Goal: Task Accomplishment & Management: Manage account settings

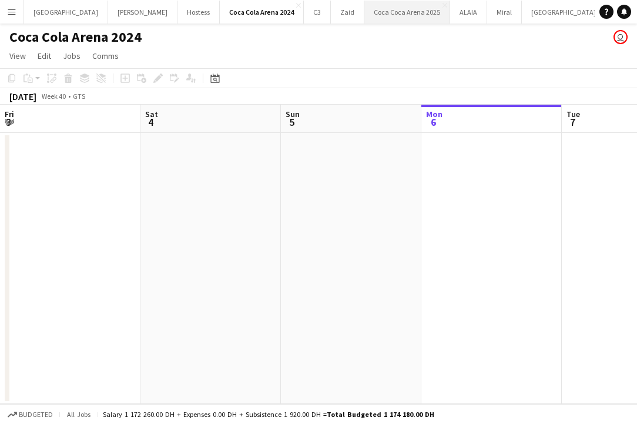
click at [364, 14] on button "[GEOGRAPHIC_DATA] 2025 Close" at bounding box center [407, 12] width 86 height 23
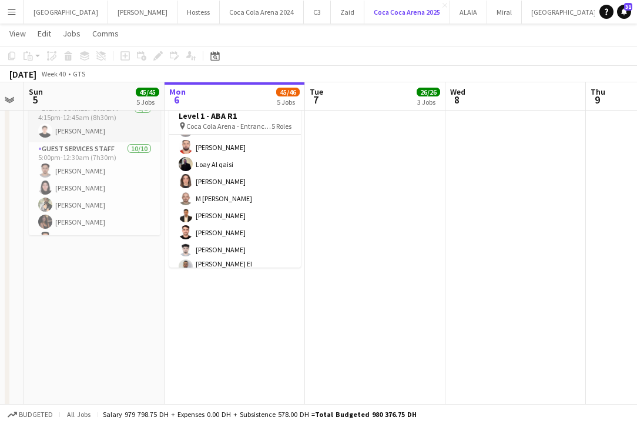
scroll to position [237, 0]
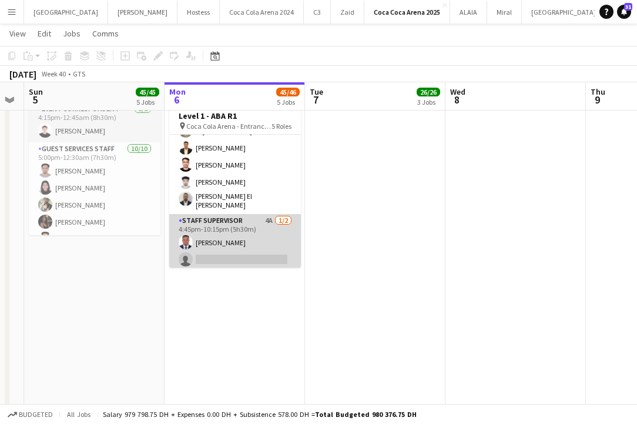
click at [213, 253] on app-card-role "Staff Supervisor 4A [DATE] 4:45pm-10:15pm (5h30m) [PERSON_NAME] single-neutral-…" at bounding box center [235, 242] width 132 height 57
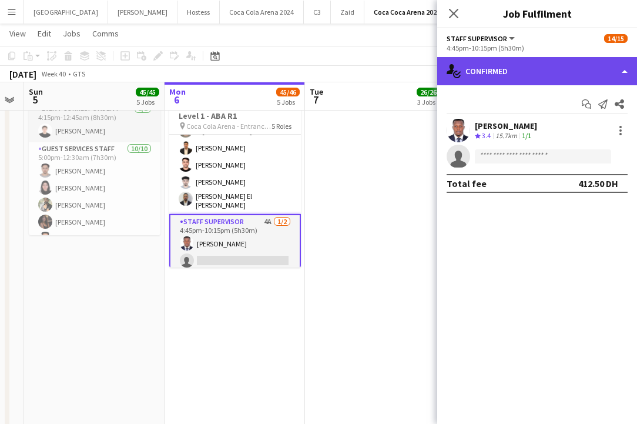
click at [525, 71] on div "single-neutral-actions-check-2 Confirmed" at bounding box center [537, 71] width 200 height 28
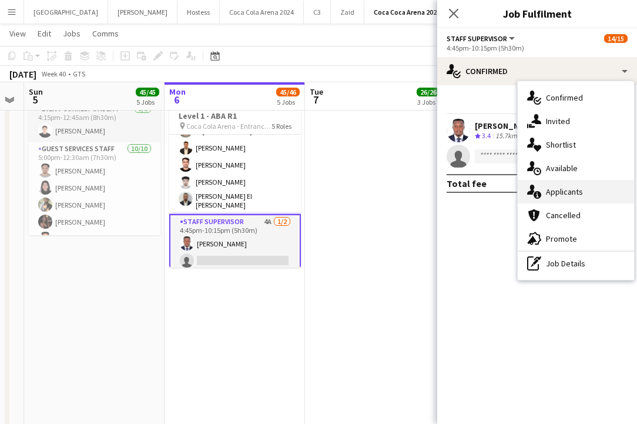
click at [552, 190] on span "Applicants" at bounding box center [564, 191] width 37 height 11
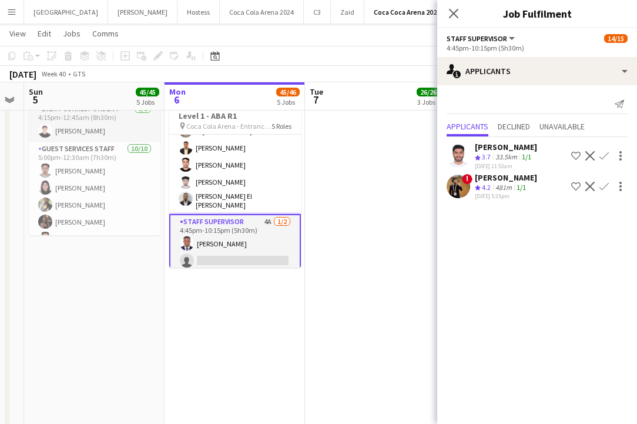
click at [606, 155] on app-icon "Confirm" at bounding box center [603, 155] width 9 height 9
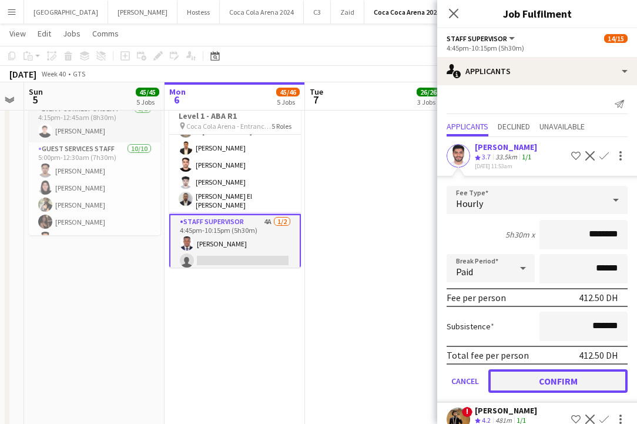
click at [556, 378] on button "Confirm" at bounding box center [557, 381] width 139 height 24
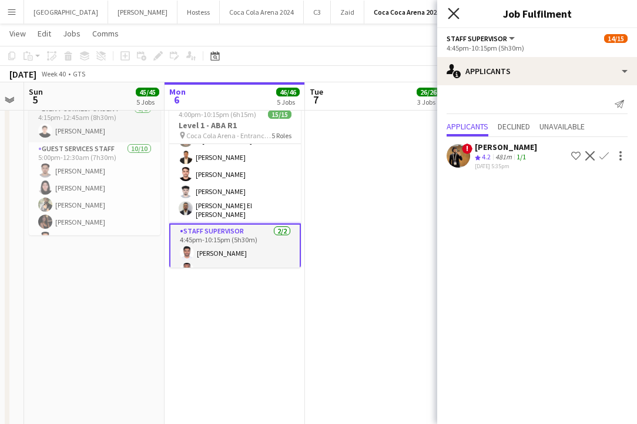
click at [452, 17] on icon "Close pop-in" at bounding box center [453, 13] width 11 height 11
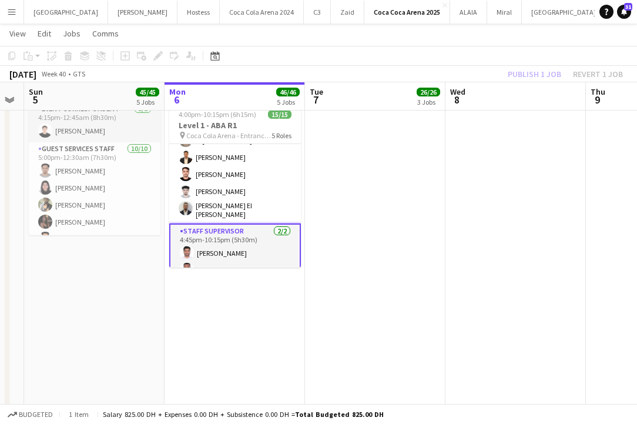
click at [528, 73] on div "Publish 1 job Revert 1 job" at bounding box center [565, 73] width 143 height 15
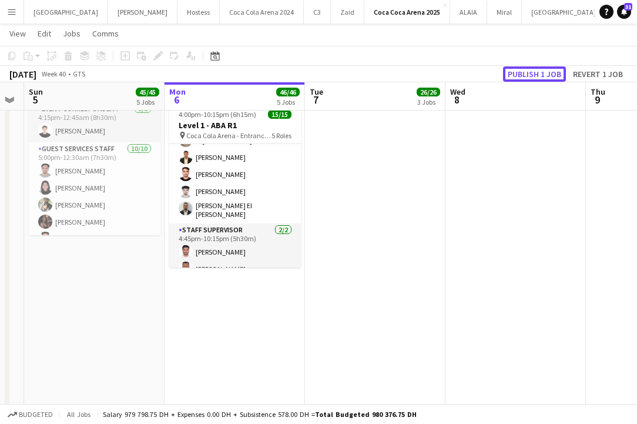
click at [528, 73] on button "Publish 1 job" at bounding box center [534, 73] width 63 height 15
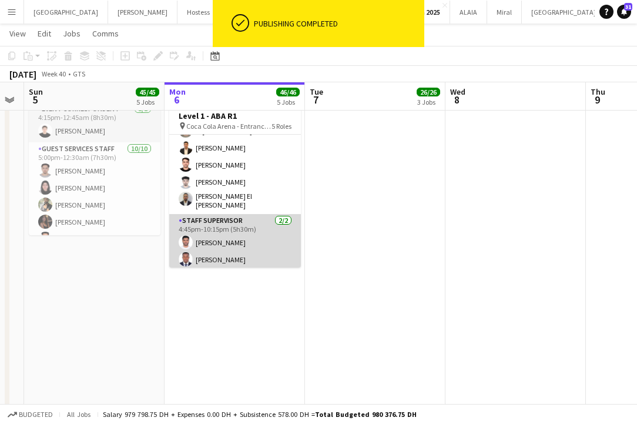
click at [241, 243] on app-card-role "Staff Supervisor [DATE] 4:45pm-10:15pm (5h30m) [PERSON_NAME] [PERSON_NAME]" at bounding box center [235, 242] width 132 height 57
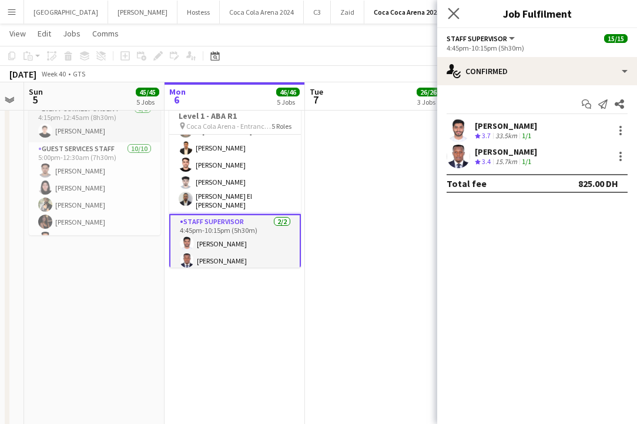
click at [457, 5] on app-icon "Close pop-in" at bounding box center [453, 13] width 17 height 17
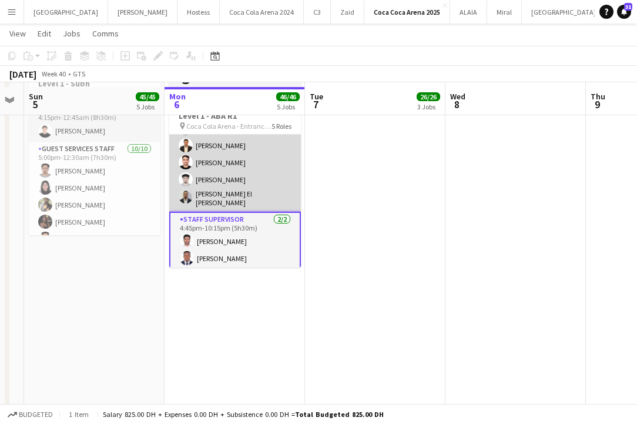
scroll to position [762, 0]
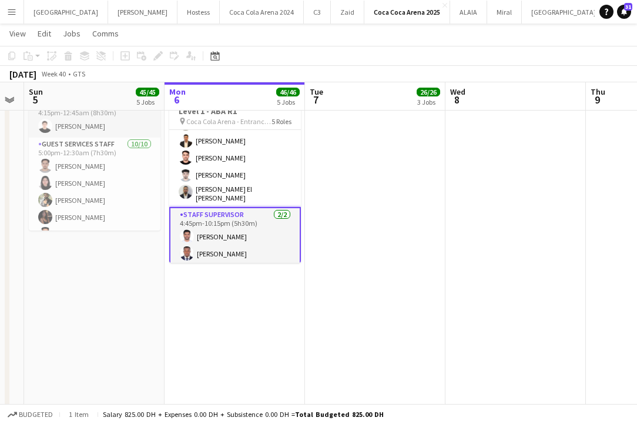
click at [227, 228] on app-card-role "Staff Supervisor [DATE] 4:45pm-10:15pm (5h30m) [PERSON_NAME] [PERSON_NAME]" at bounding box center [235, 236] width 132 height 59
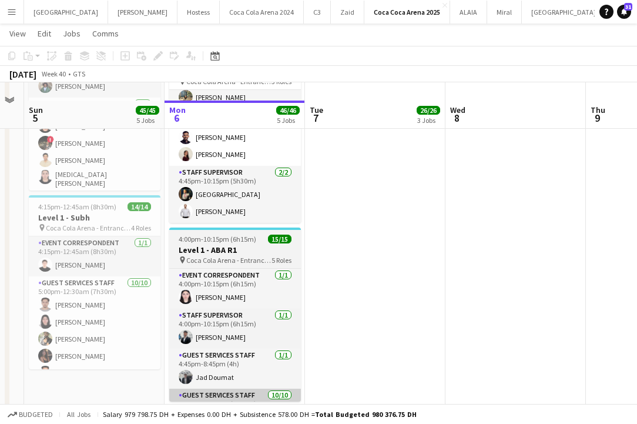
scroll to position [617, 0]
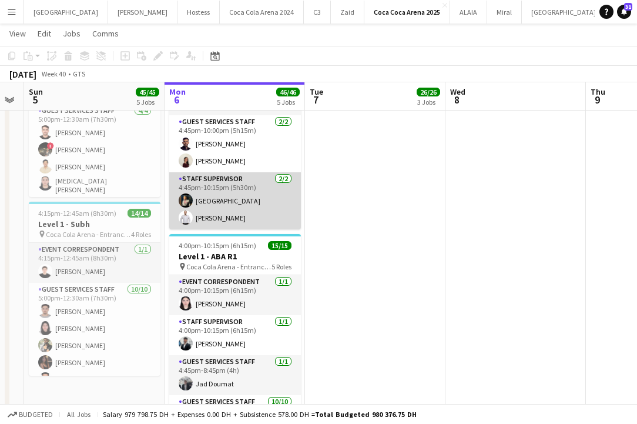
click at [230, 192] on app-card-role "Staff Supervisor [DATE] 4:45pm-10:15pm (5h30m) [GEOGRAPHIC_DATA][PERSON_NAME]" at bounding box center [235, 200] width 132 height 57
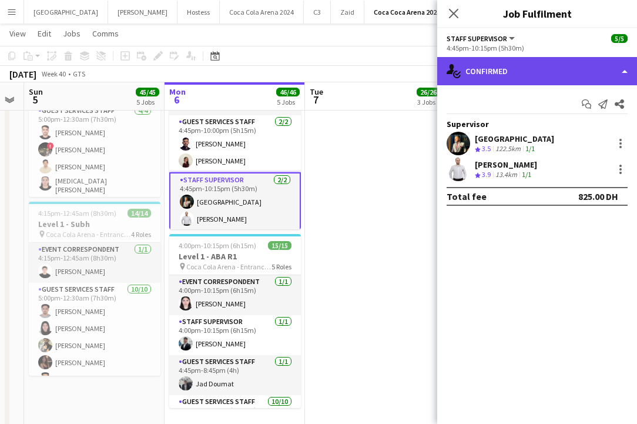
click at [578, 68] on div "single-neutral-actions-check-2 Confirmed" at bounding box center [537, 71] width 200 height 28
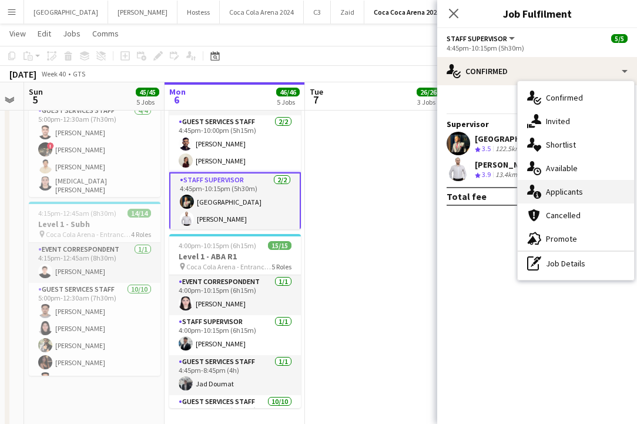
click at [573, 193] on span "Applicants" at bounding box center [564, 191] width 37 height 11
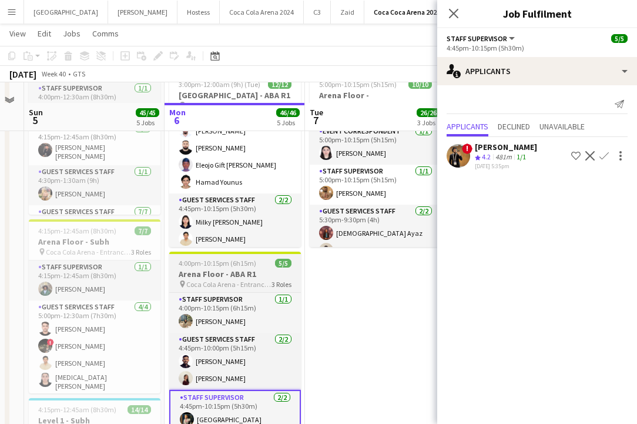
scroll to position [396, 0]
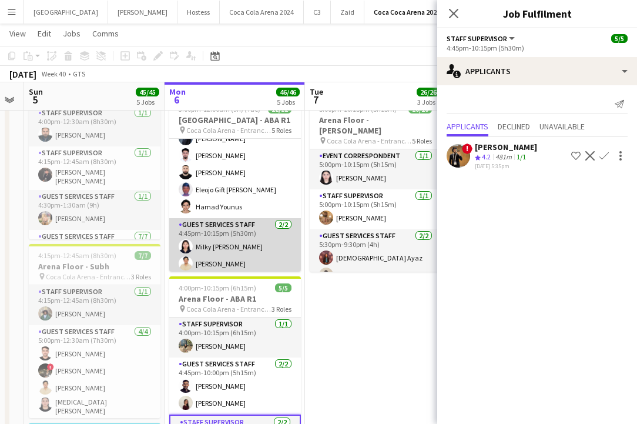
click at [246, 237] on app-card-role "Guest Services Staff [DATE] 4:45pm-10:15pm (5h30m) Milky Sheen [PERSON_NAME]" at bounding box center [235, 246] width 132 height 57
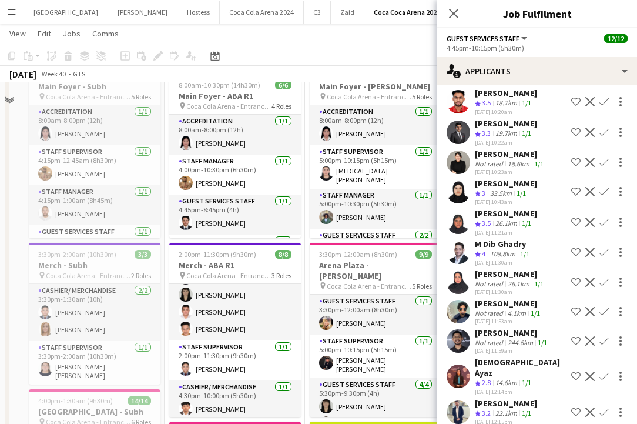
scroll to position [13, 0]
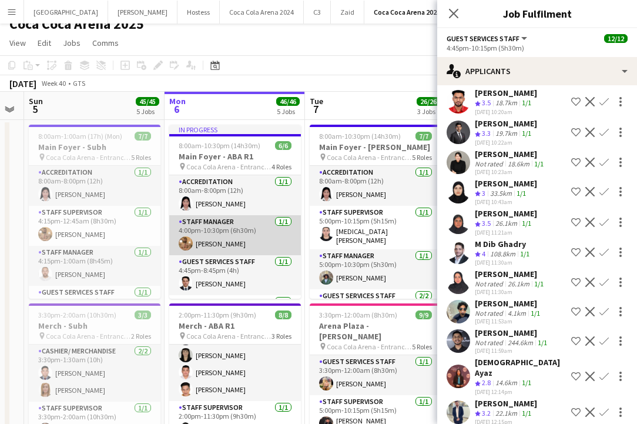
click at [240, 239] on app-card-role "Staff Manager [DATE] 4:00pm-10:30pm (6h30m) [PERSON_NAME]" at bounding box center [235, 235] width 132 height 40
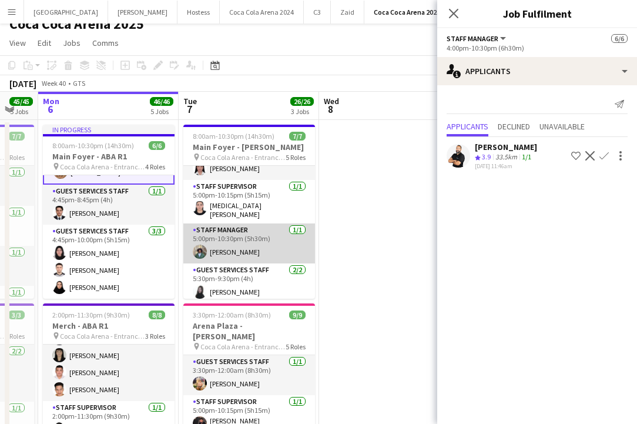
scroll to position [0, 0]
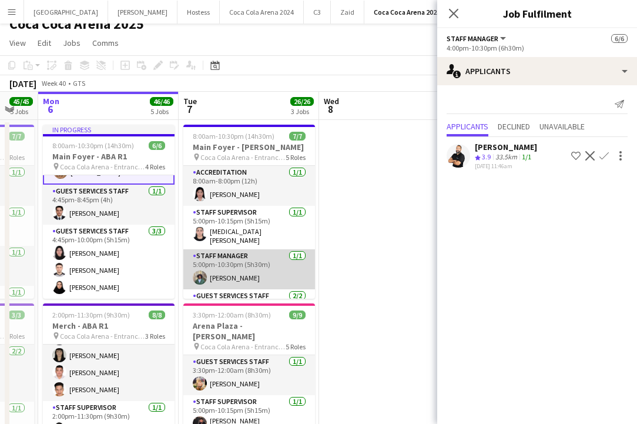
click at [244, 261] on app-card-role "Staff Manager [DATE] 5:00pm-10:30pm (5h30m) [PERSON_NAME]" at bounding box center [249, 269] width 132 height 40
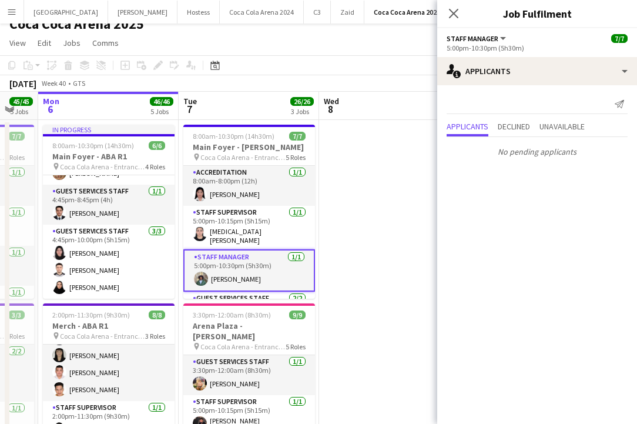
click at [247, 276] on app-card-role "Staff Manager [DATE] 5:00pm-10:30pm (5h30m) [PERSON_NAME]" at bounding box center [249, 270] width 132 height 42
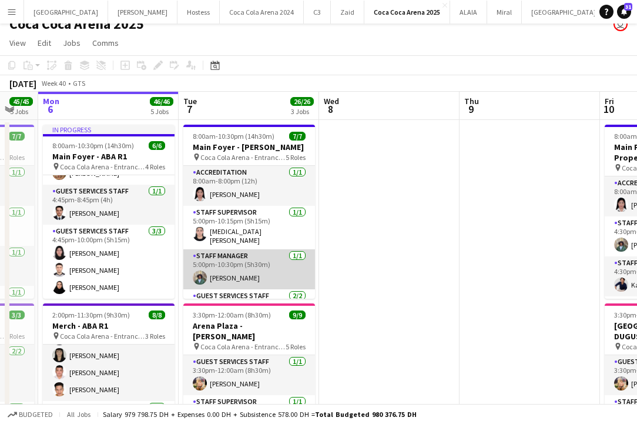
click at [245, 276] on app-card-role "Staff Manager [DATE] 5:00pm-10:30pm (5h30m) [PERSON_NAME]" at bounding box center [249, 269] width 132 height 40
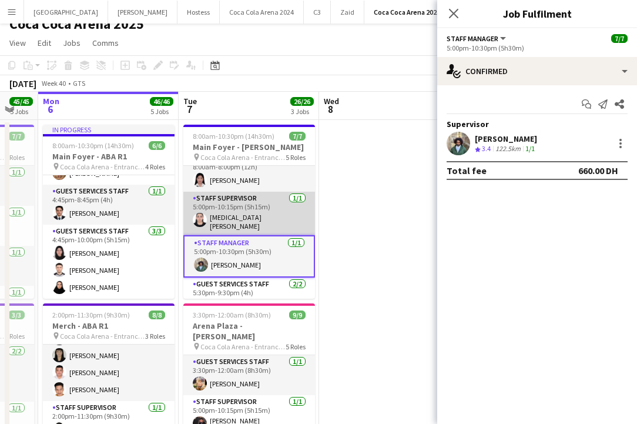
scroll to position [16, 0]
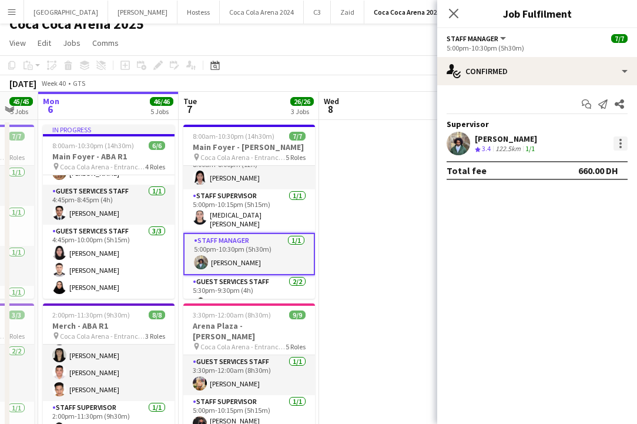
click at [618, 146] on div at bounding box center [620, 143] width 14 height 14
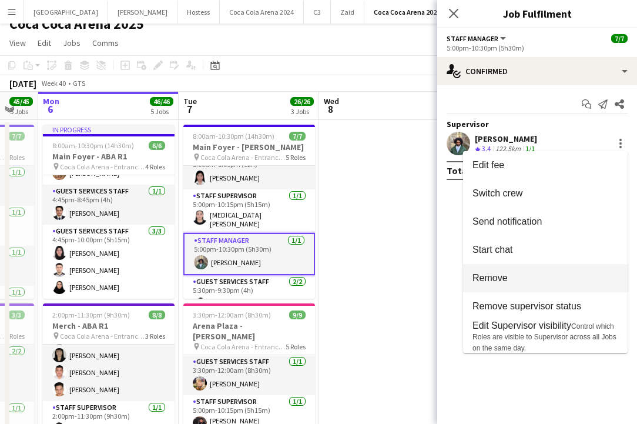
click at [517, 285] on button "Remove" at bounding box center [545, 278] width 165 height 28
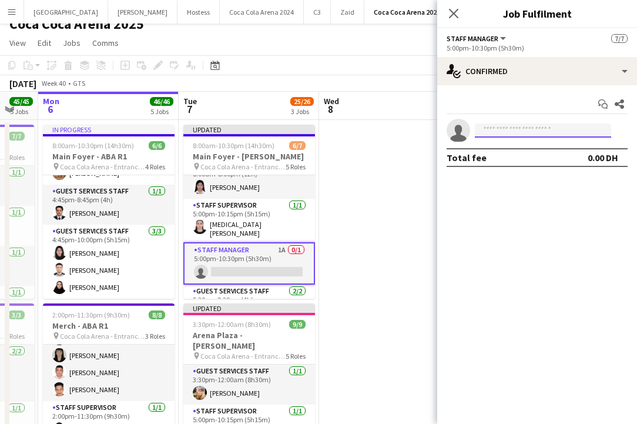
click at [499, 126] on input at bounding box center [543, 130] width 136 height 14
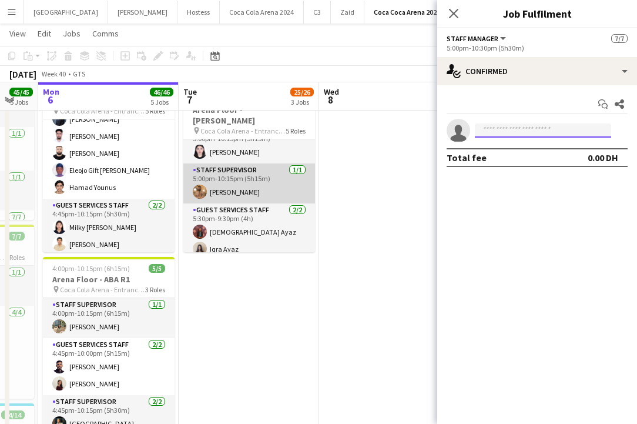
scroll to position [15, 0]
click at [246, 186] on app-card-role "Staff Supervisor [DATE] 5:00pm-10:15pm (5h15m) [PERSON_NAME]" at bounding box center [249, 185] width 132 height 40
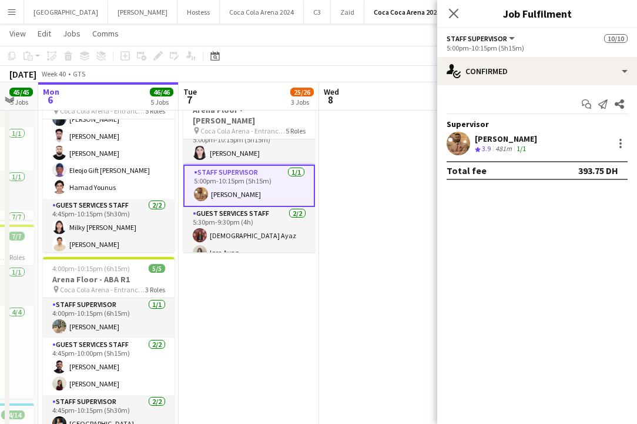
click at [474, 149] on div "[PERSON_NAME] Crew rating 3.9 481m 1/1" at bounding box center [537, 144] width 200 height 24
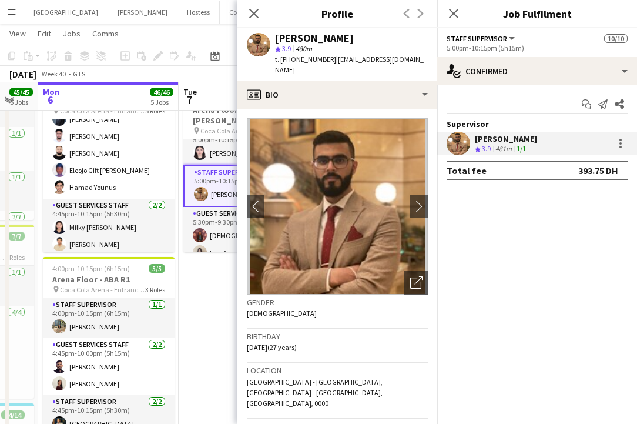
drag, startPoint x: 333, startPoint y: 59, endPoint x: 336, endPoint y: 79, distance: 20.2
click at [336, 79] on div "[PERSON_NAME] star 3.9 480m t. [PHONE_NUMBER] | [EMAIL_ADDRESS][DOMAIN_NAME]" at bounding box center [337, 54] width 200 height 52
copy span "[EMAIL_ADDRESS][DOMAIN_NAME]"
click at [620, 150] on div at bounding box center [620, 143] width 14 height 14
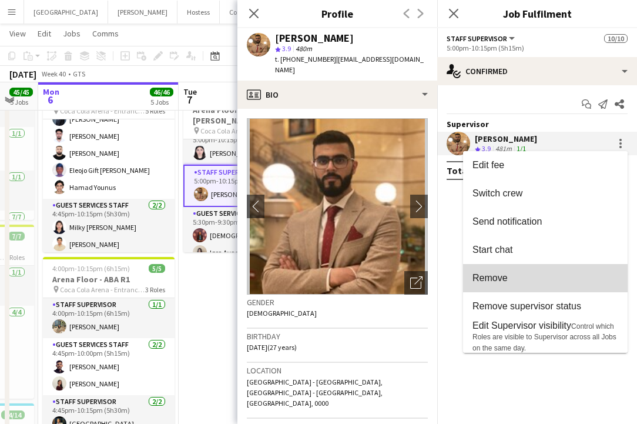
click at [499, 281] on span "Remove" at bounding box center [489, 278] width 35 height 10
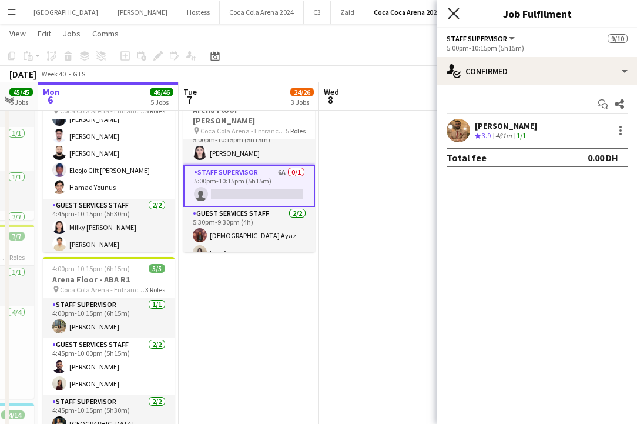
click at [454, 12] on icon at bounding box center [453, 13] width 11 height 11
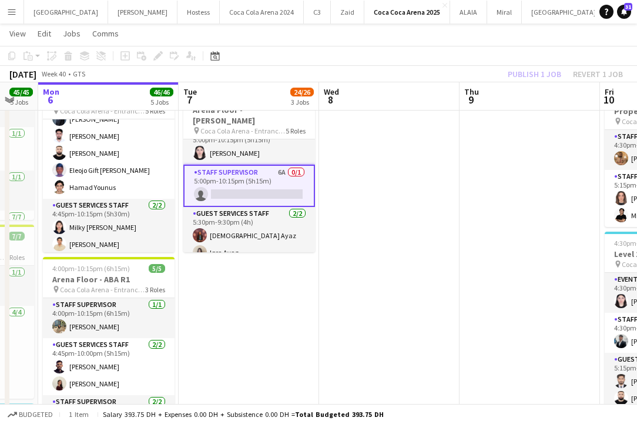
click at [545, 72] on div "Publish 1 job Revert 1 job" at bounding box center [565, 73] width 143 height 15
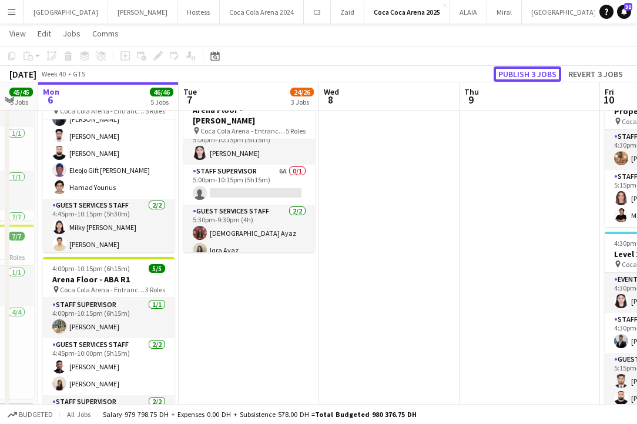
click at [545, 72] on button "Publish 3 jobs" at bounding box center [528, 73] width 68 height 15
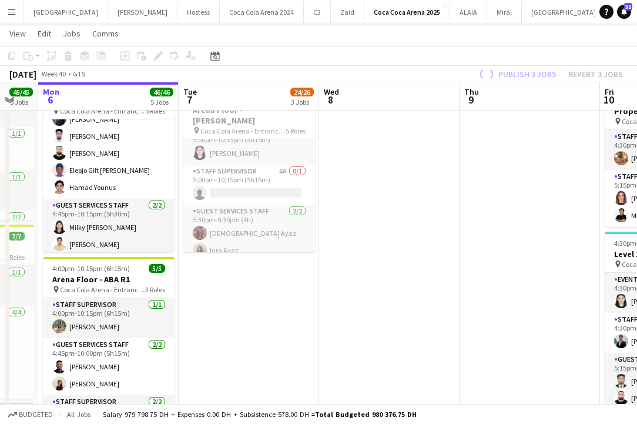
scroll to position [0, 0]
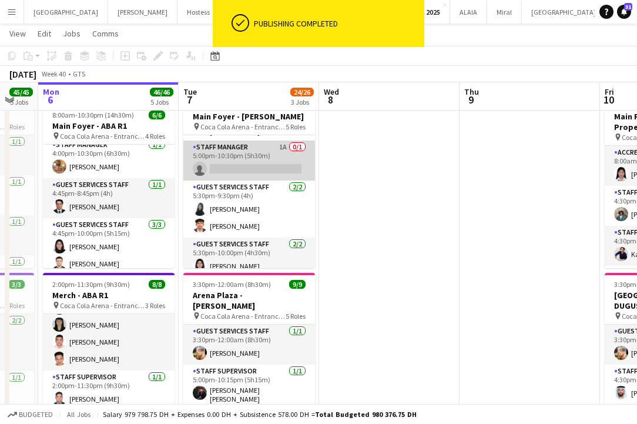
click at [235, 162] on app-card-role "Staff Manager 1A 0/1 5:00pm-10:30pm (5h30m) single-neutral-actions" at bounding box center [249, 160] width 132 height 40
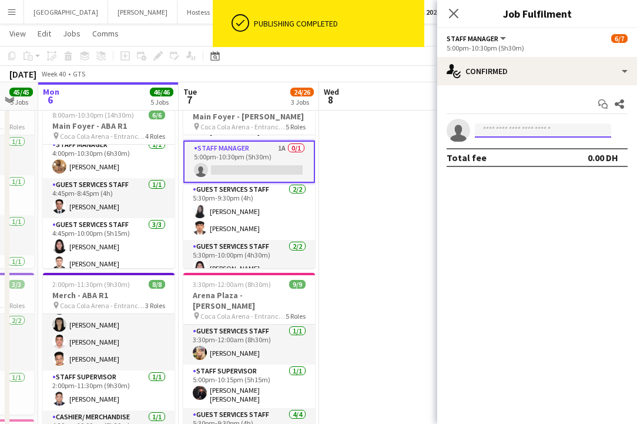
click at [490, 124] on input at bounding box center [543, 130] width 136 height 14
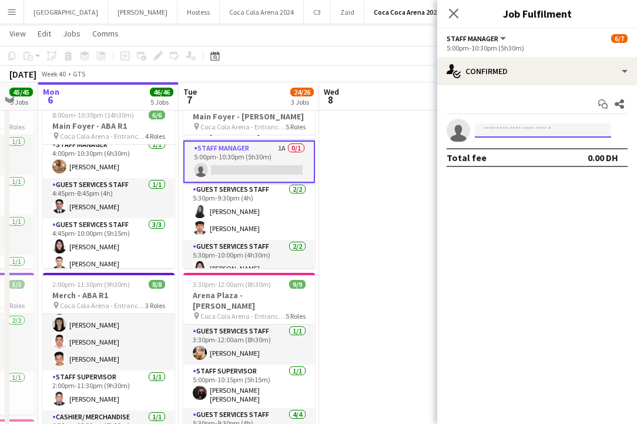
paste input "**********"
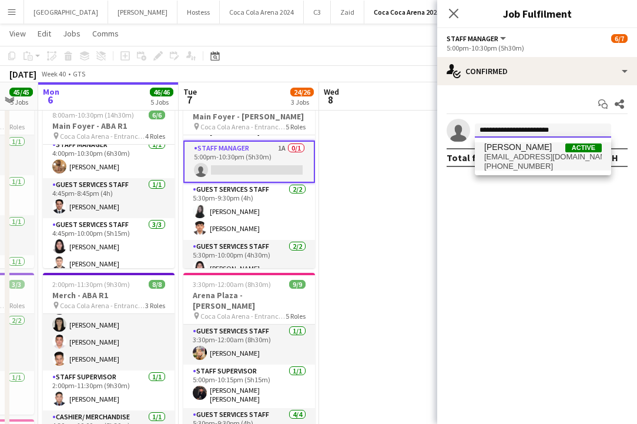
type input "**********"
click at [505, 153] on span "[EMAIL_ADDRESS][DOMAIN_NAME]" at bounding box center [543, 156] width 118 height 9
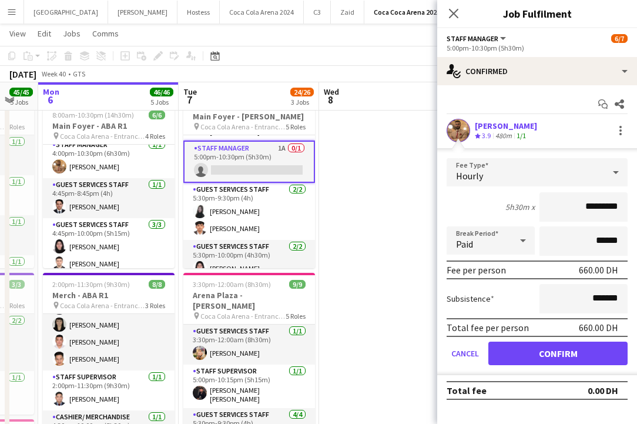
click at [546, 374] on form "Fee Type Hourly 5h30m x ********* Break Period Paid ****** Fee per person 660.0…" at bounding box center [537, 266] width 200 height 217
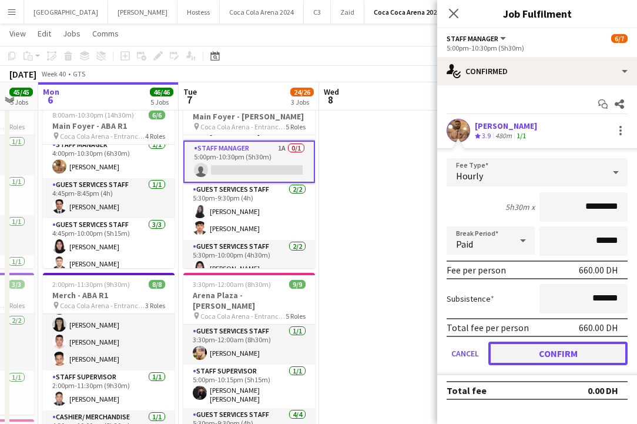
click at [538, 354] on button "Confirm" at bounding box center [557, 353] width 139 height 24
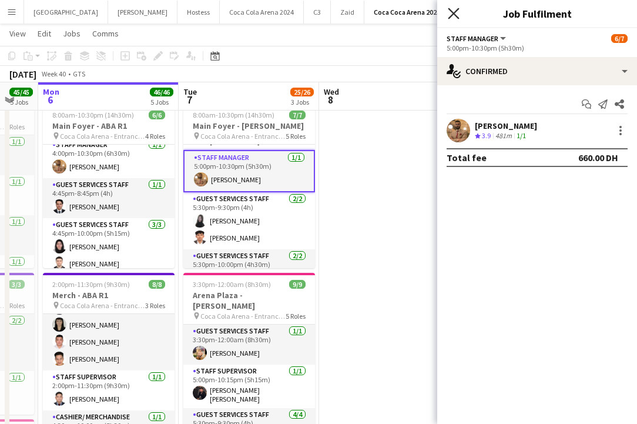
click at [451, 18] on icon "Close pop-in" at bounding box center [453, 13] width 11 height 11
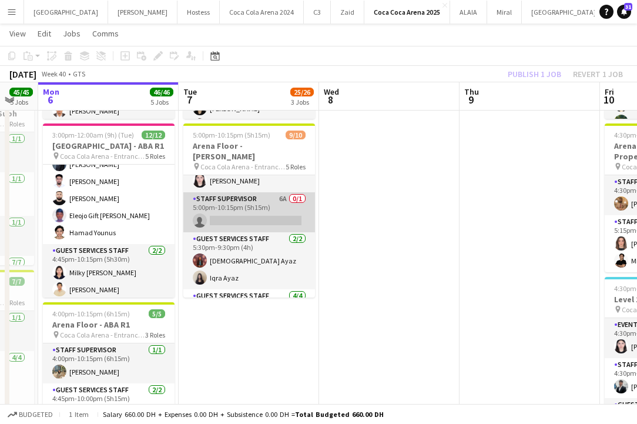
click at [252, 214] on app-card-role "Staff Supervisor 6A 0/1 5:00pm-10:15pm (5h15m) single-neutral-actions" at bounding box center [249, 212] width 132 height 40
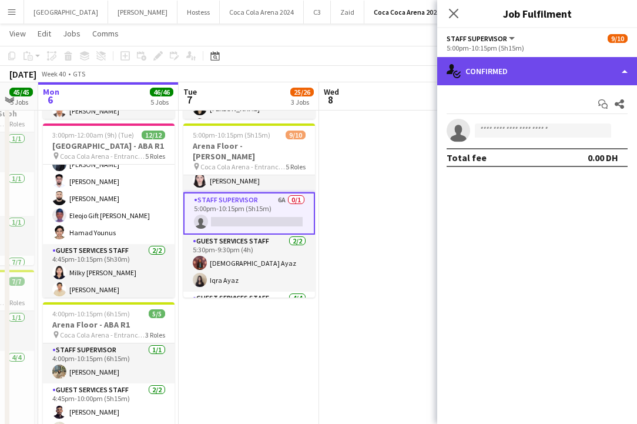
click at [505, 76] on div "single-neutral-actions-check-2 Confirmed" at bounding box center [537, 71] width 200 height 28
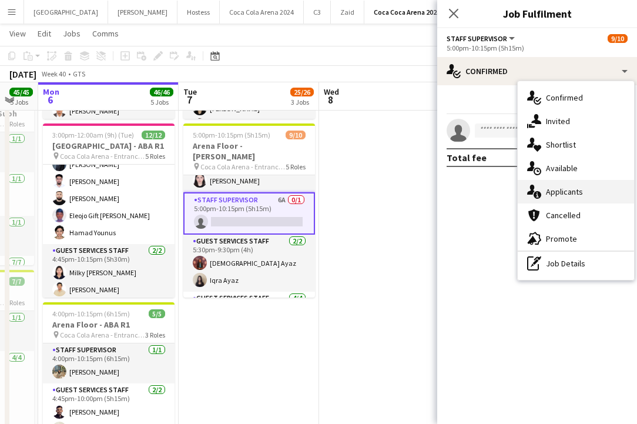
click at [560, 198] on div "single-neutral-actions-information Applicants" at bounding box center [576, 192] width 116 height 24
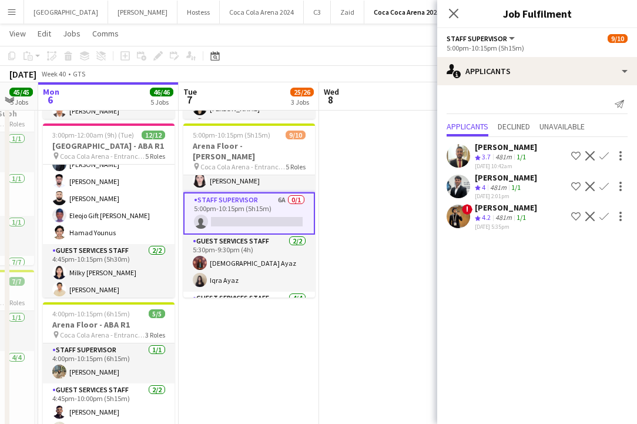
click at [600, 186] on app-icon "Confirm" at bounding box center [603, 186] width 9 height 9
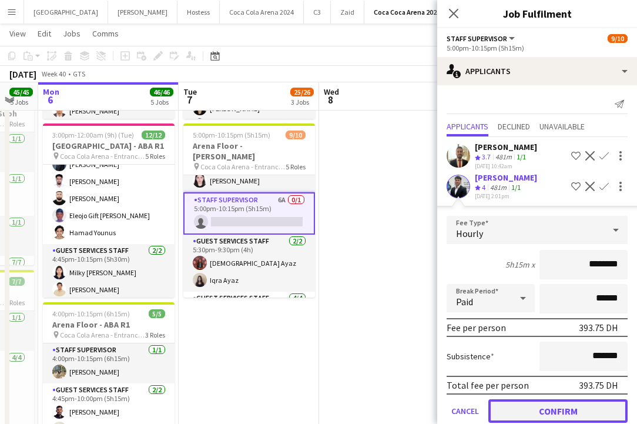
click at [552, 404] on button "Confirm" at bounding box center [557, 411] width 139 height 24
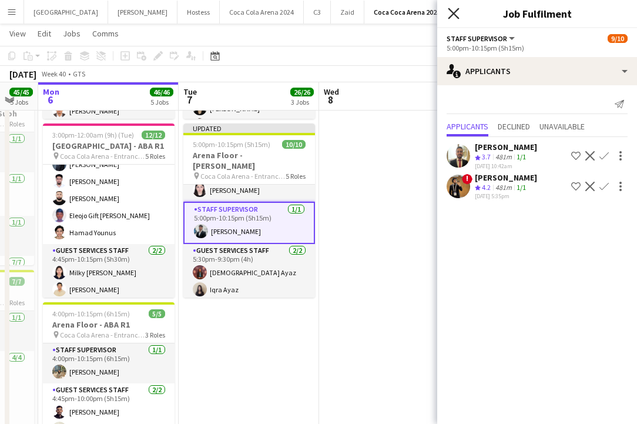
click at [454, 13] on icon at bounding box center [453, 13] width 11 height 11
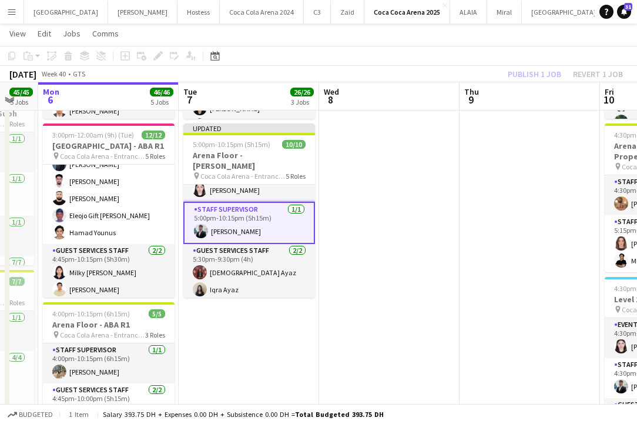
click at [539, 69] on div "Publish 1 job Revert 1 job" at bounding box center [565, 73] width 143 height 15
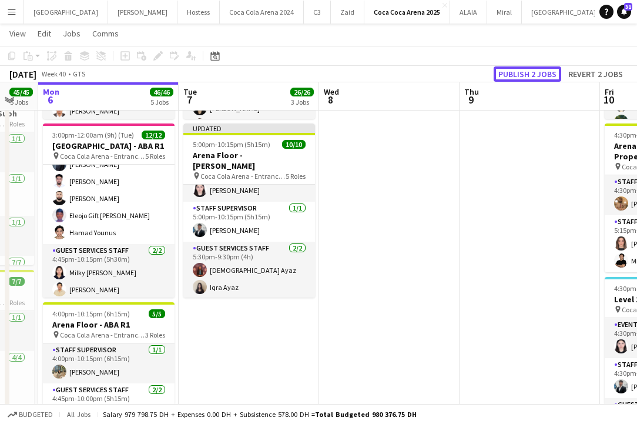
click at [539, 69] on button "Publish 2 jobs" at bounding box center [528, 73] width 68 height 15
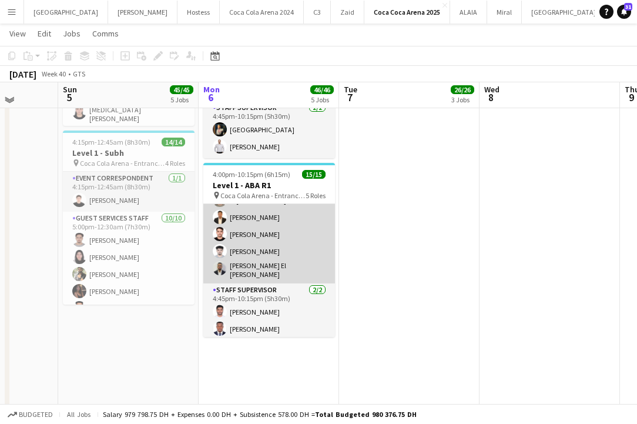
scroll to position [693, 0]
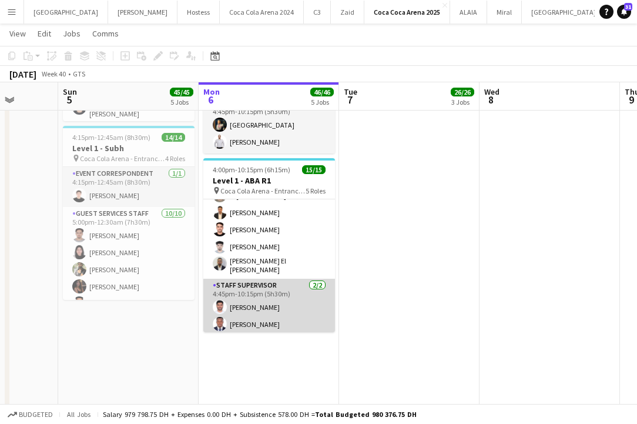
click at [256, 307] on app-card-role "Staff Supervisor [DATE] 4:45pm-10:15pm (5h30m) [PERSON_NAME] [PERSON_NAME]" at bounding box center [269, 307] width 132 height 57
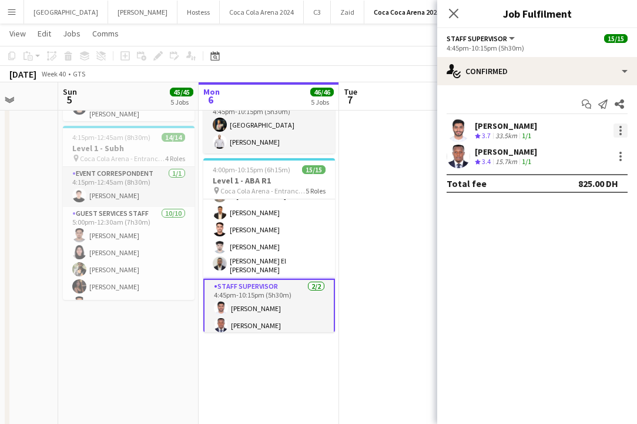
click at [621, 133] on div at bounding box center [620, 134] width 2 height 2
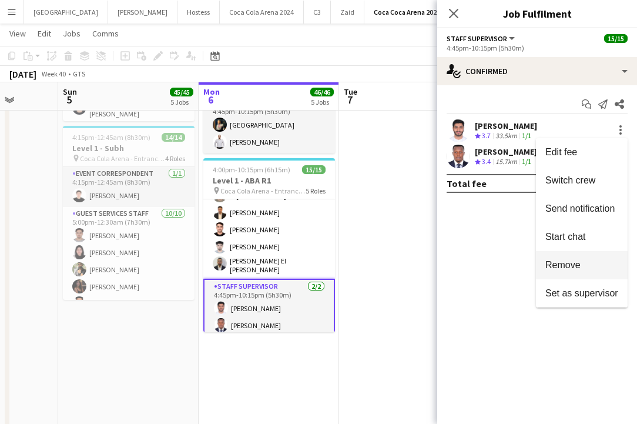
click at [560, 270] on span "Remove" at bounding box center [562, 265] width 35 height 10
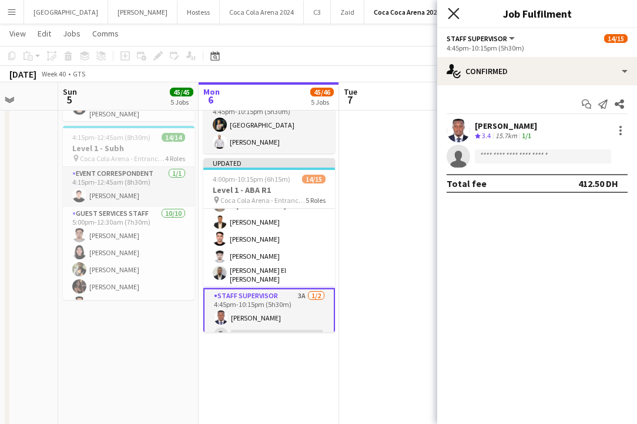
click at [449, 9] on icon at bounding box center [453, 13] width 11 height 11
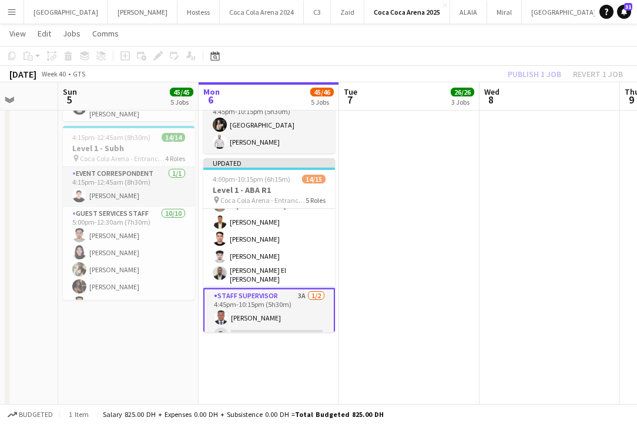
click at [511, 72] on div "Publish 1 job Revert 1 job" at bounding box center [565, 73] width 143 height 15
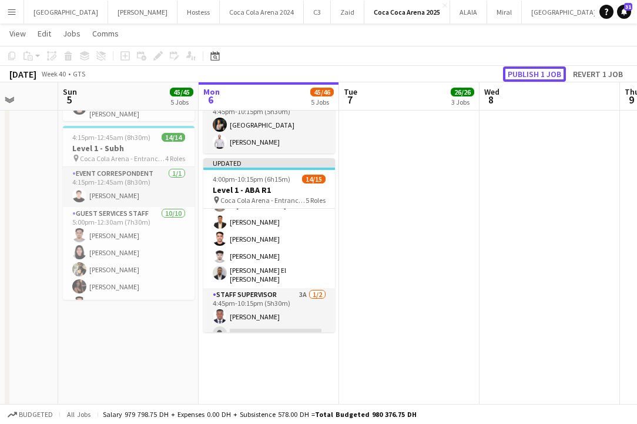
click at [511, 72] on button "Publish 1 job" at bounding box center [534, 73] width 63 height 15
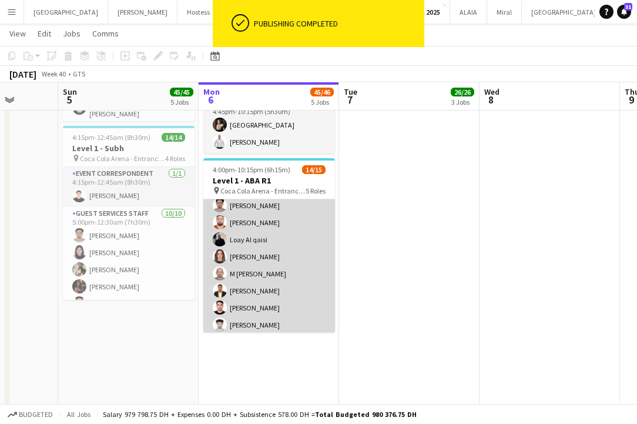
click at [253, 257] on app-card-role "Guest Services Staff [DATE] 4:45pm-10:00pm (5h15m) Sudarshan [PERSON_NAME] [PER…" at bounding box center [269, 258] width 132 height 197
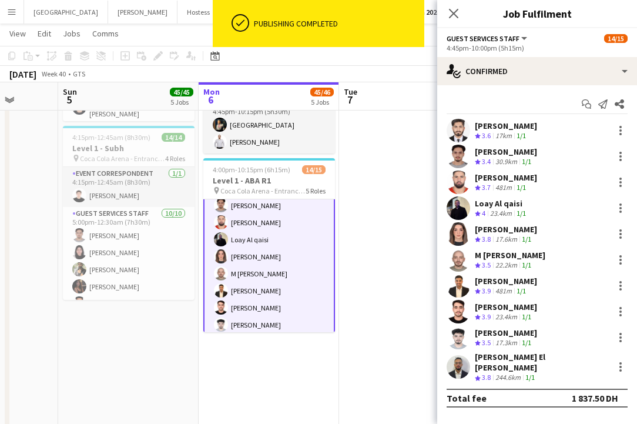
click at [454, 235] on app-user-avatar at bounding box center [459, 234] width 24 height 24
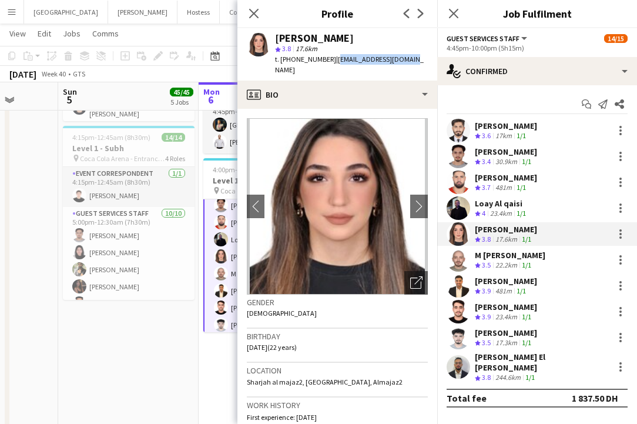
drag, startPoint x: 331, startPoint y: 59, endPoint x: 405, endPoint y: 58, distance: 74.6
click at [405, 58] on div "[PERSON_NAME] star 3.8 17.6km t. [PHONE_NUMBER] | [EMAIL_ADDRESS][DOMAIN_NAME]" at bounding box center [337, 54] width 200 height 52
copy span "[EMAIL_ADDRESS][DOMAIN_NAME]"
click at [618, 232] on div at bounding box center [620, 234] width 14 height 14
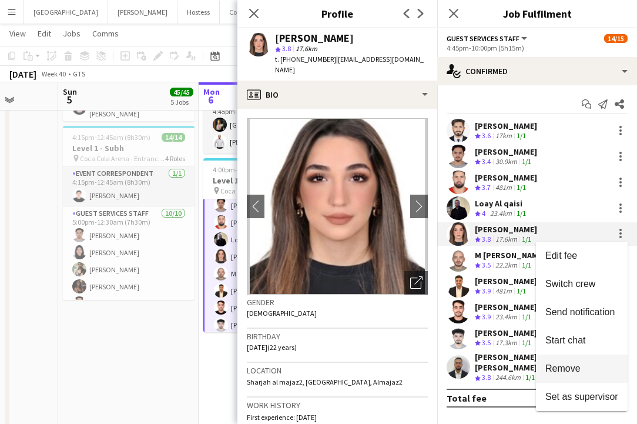
click at [580, 368] on span "Remove" at bounding box center [562, 368] width 35 height 10
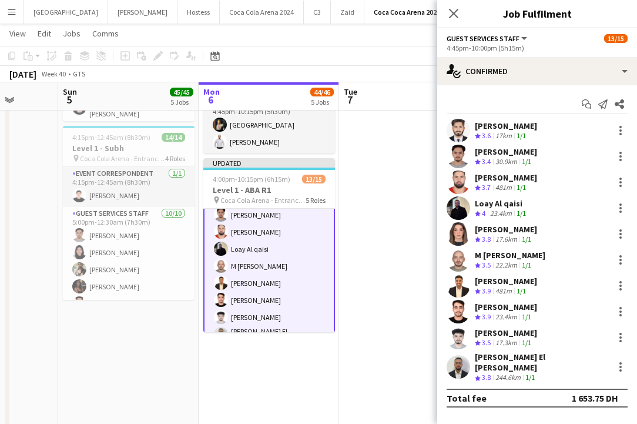
scroll to position [249, 0]
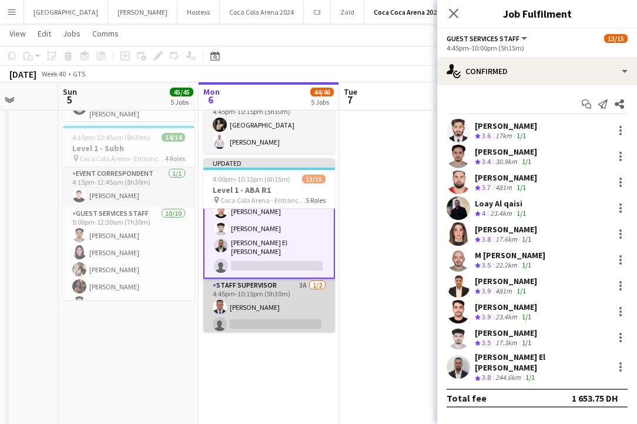
click at [263, 311] on app-card-role "Staff Supervisor 3A [DATE] 4:45pm-10:15pm (5h30m) [PERSON_NAME] single-neutral-…" at bounding box center [269, 307] width 132 height 57
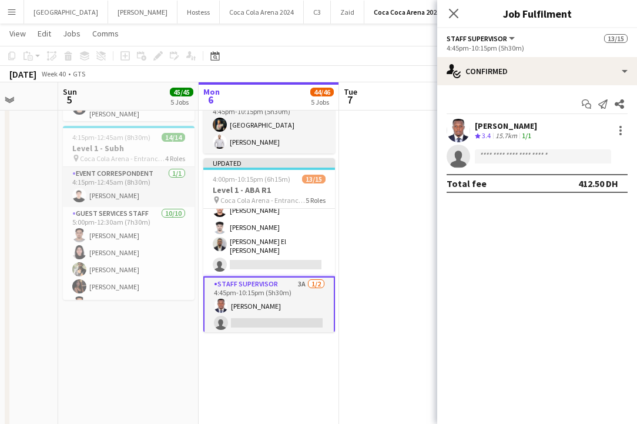
scroll to position [248, 0]
click at [499, 155] on input at bounding box center [543, 156] width 136 height 14
paste input "**********"
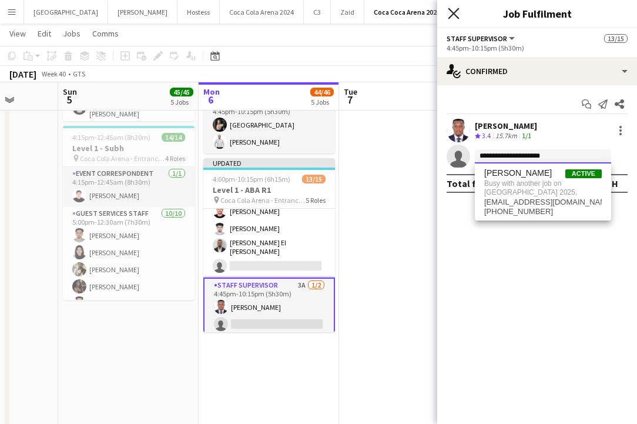
type input "**********"
click at [450, 12] on icon "Close pop-in" at bounding box center [453, 13] width 11 height 11
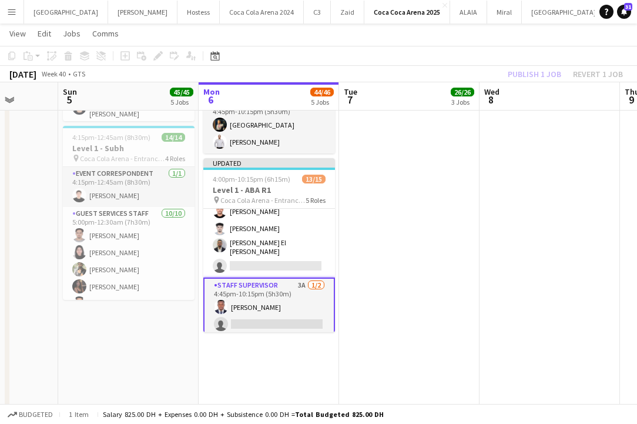
click at [517, 73] on div "Publish 1 job Revert 1 job" at bounding box center [565, 73] width 143 height 15
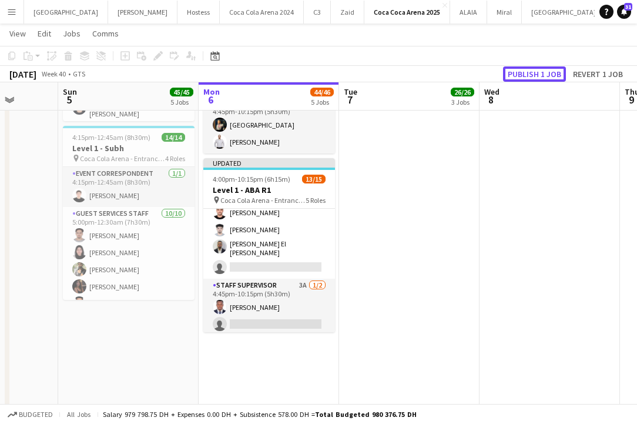
click at [517, 73] on button "Publish 1 job" at bounding box center [534, 73] width 63 height 15
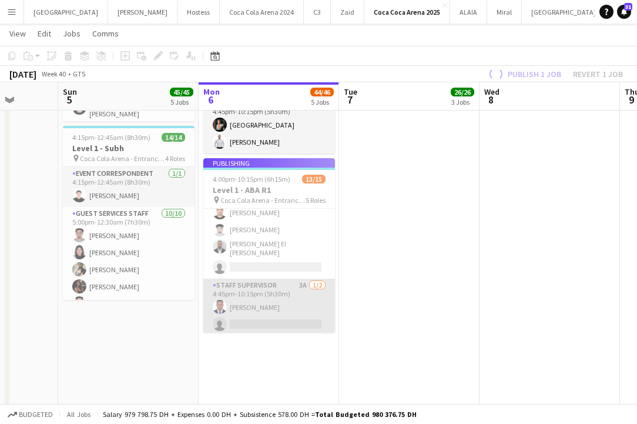
scroll to position [237, 0]
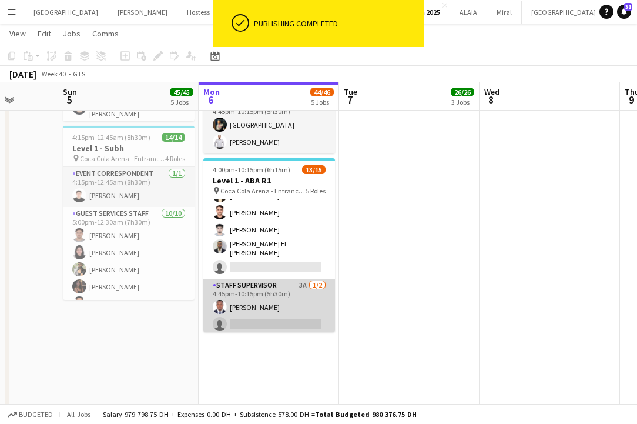
click at [274, 314] on app-card-role "Staff Supervisor 3A [DATE] 4:45pm-10:15pm (5h30m) [PERSON_NAME] single-neutral-…" at bounding box center [269, 307] width 132 height 57
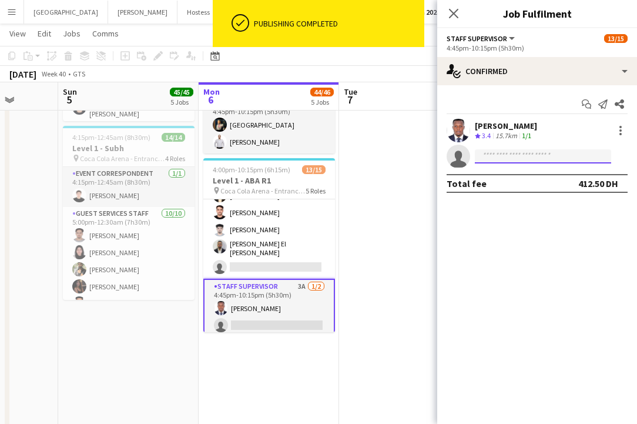
click at [499, 151] on input at bounding box center [543, 156] width 136 height 14
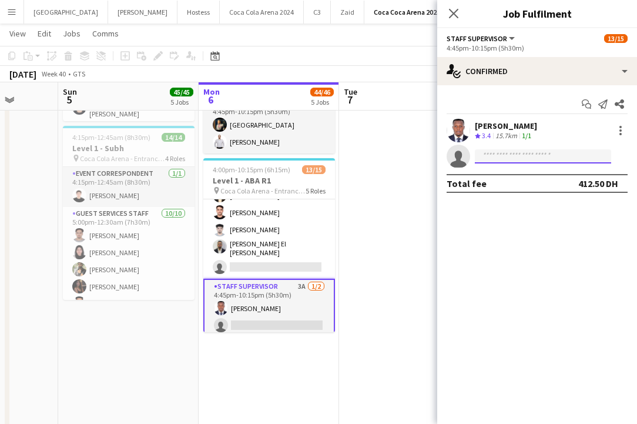
paste input "**********"
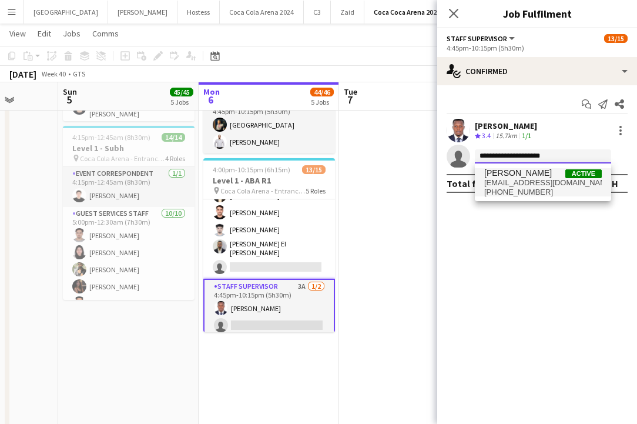
type input "**********"
click at [514, 189] on span "[PHONE_NUMBER]" at bounding box center [543, 191] width 118 height 9
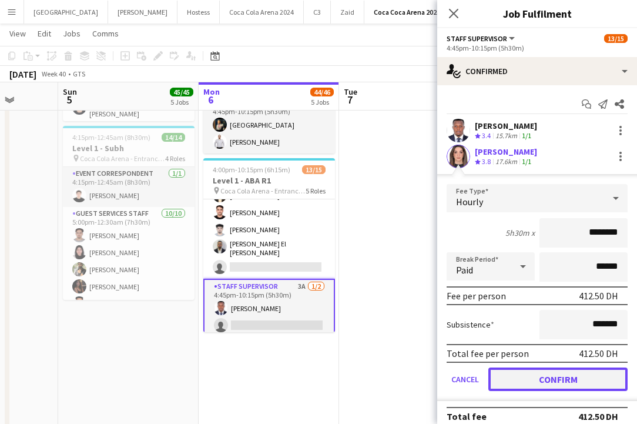
click at [564, 382] on button "Confirm" at bounding box center [557, 379] width 139 height 24
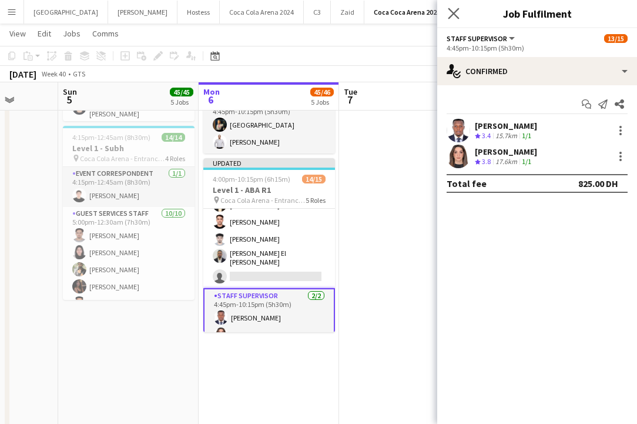
click at [446, 5] on app-icon "Close pop-in" at bounding box center [453, 13] width 17 height 17
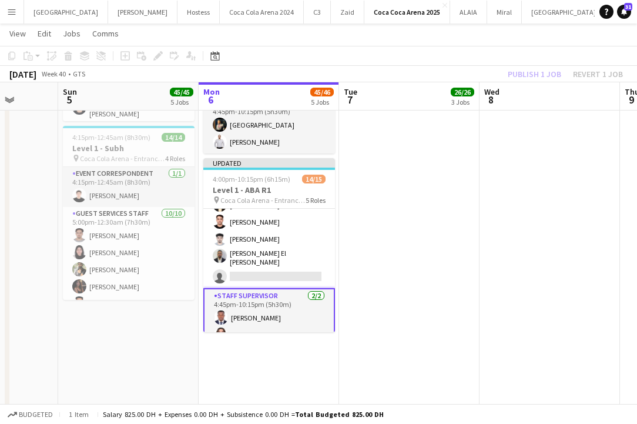
click at [290, 314] on app-card-role "Staff Supervisor [DATE] 4:45pm-10:15pm (5h30m) [PERSON_NAME]" at bounding box center [269, 317] width 132 height 59
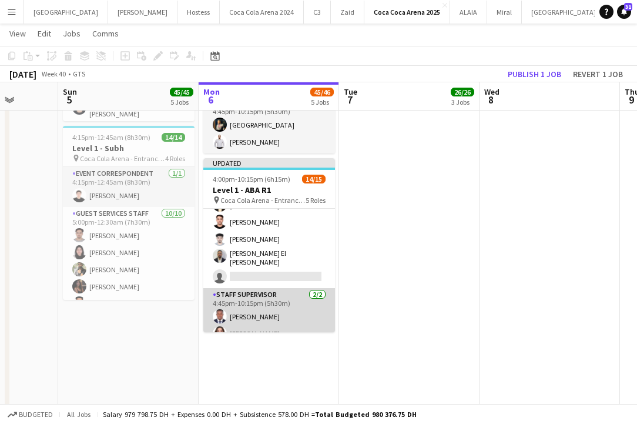
click at [283, 318] on app-card-role "Staff Supervisor [DATE] 4:45pm-10:15pm (5h30m) [PERSON_NAME]" at bounding box center [269, 316] width 132 height 57
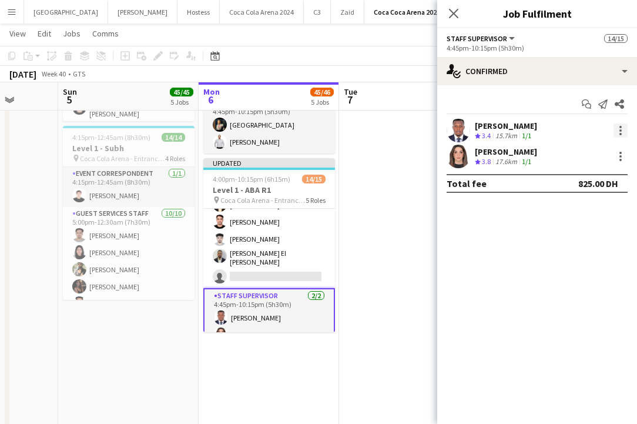
click at [616, 128] on div at bounding box center [620, 130] width 14 height 14
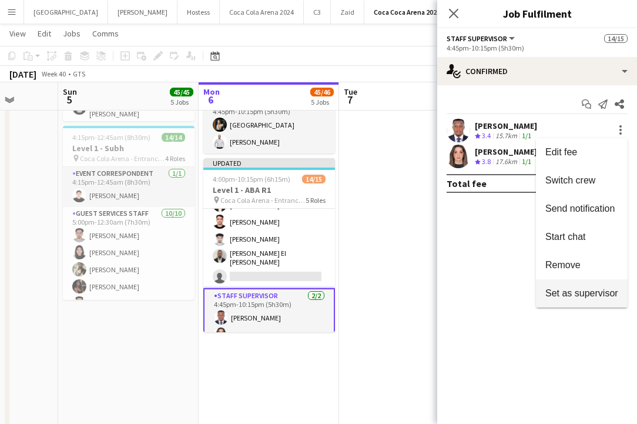
click at [558, 293] on span "Set as supervisor" at bounding box center [581, 293] width 73 height 10
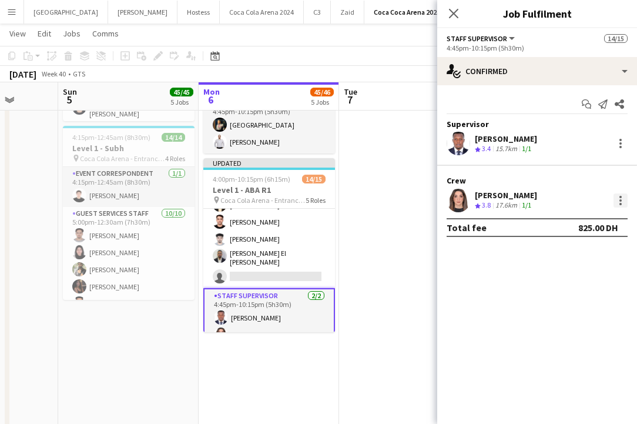
click at [620, 194] on div at bounding box center [620, 200] width 14 height 14
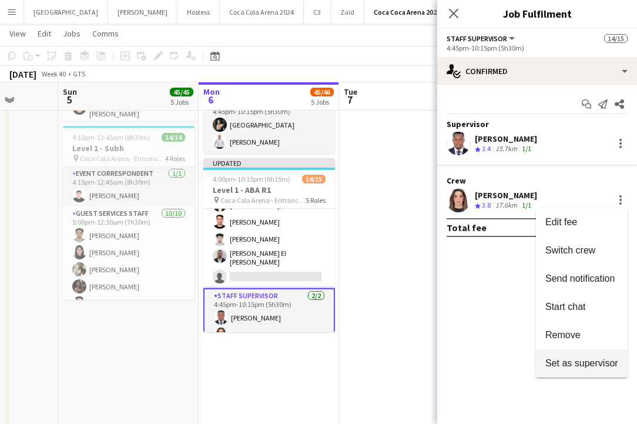
click at [593, 365] on span "Set as supervisor" at bounding box center [581, 362] width 73 height 10
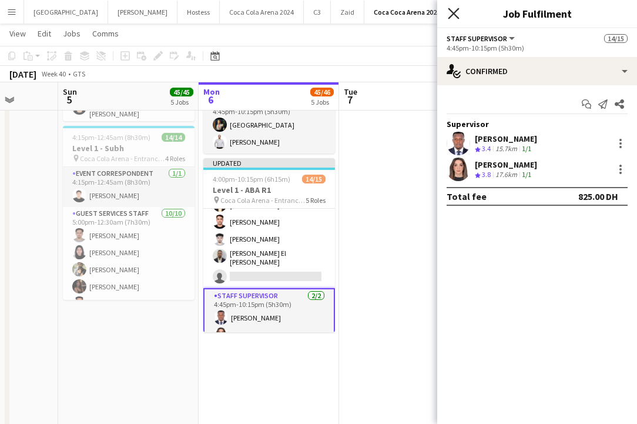
click at [454, 9] on icon "Close pop-in" at bounding box center [453, 13] width 11 height 11
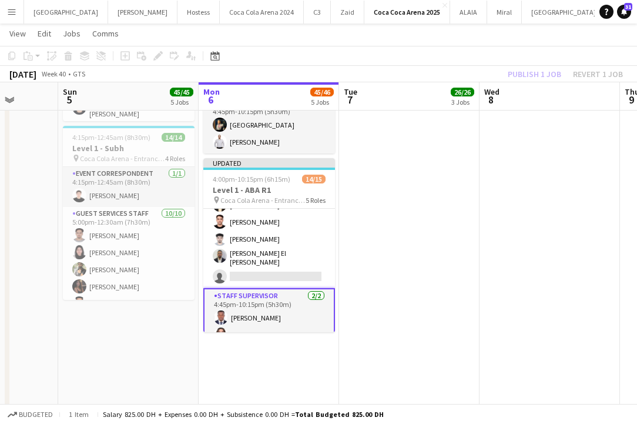
click at [541, 72] on div "Publish 1 job Revert 1 job" at bounding box center [565, 73] width 143 height 15
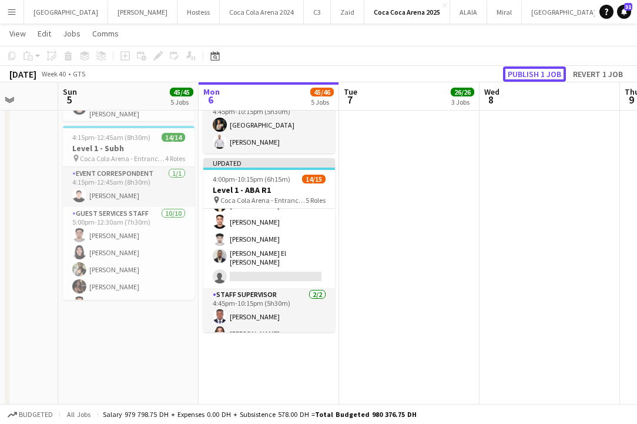
click at [541, 72] on button "Publish 1 job" at bounding box center [534, 73] width 63 height 15
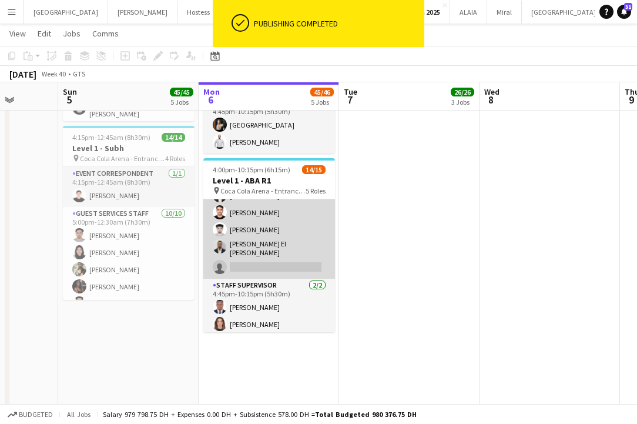
click at [267, 257] on app-card-role "Guest Services Staff 49A [DATE] 4:45pm-10:00pm (5h15m) Sudarshan [PERSON_NAME] …" at bounding box center [269, 180] width 132 height 197
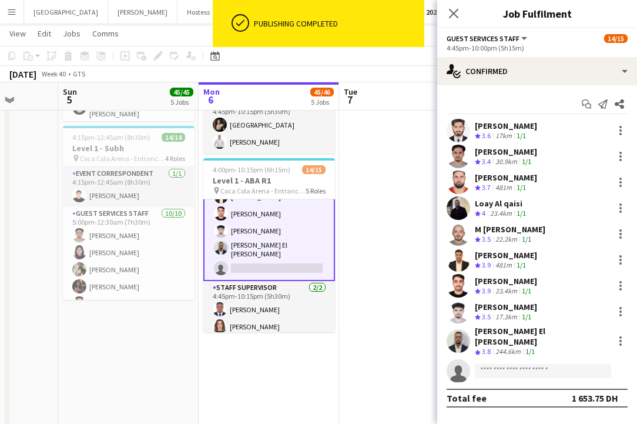
scroll to position [239, 0]
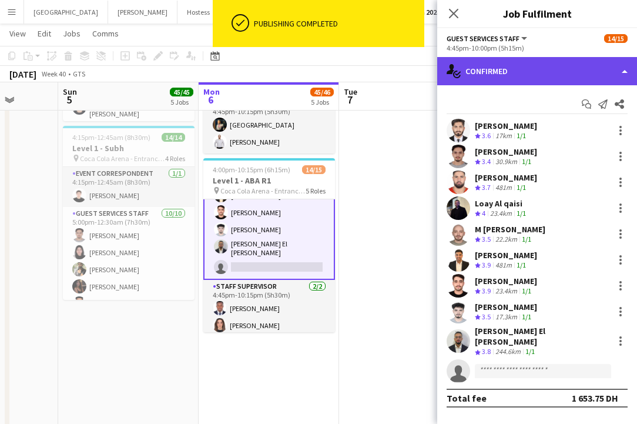
click at [515, 75] on div "single-neutral-actions-check-2 Confirmed" at bounding box center [537, 71] width 200 height 28
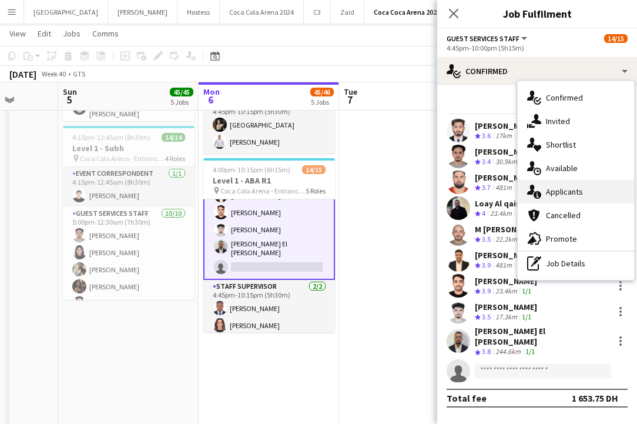
click at [561, 193] on span "Applicants" at bounding box center [564, 191] width 37 height 11
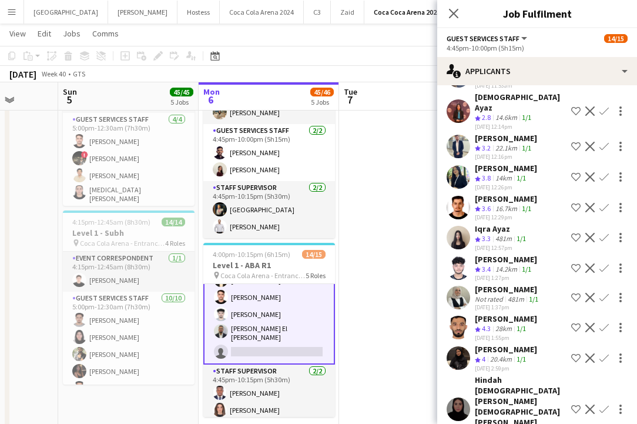
scroll to position [518, 0]
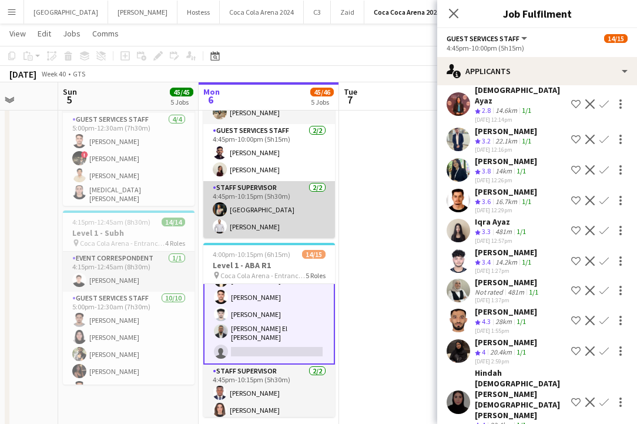
click at [281, 206] on app-card-role "Staff Supervisor [DATE] 4:45pm-10:15pm (5h30m) [GEOGRAPHIC_DATA][PERSON_NAME]" at bounding box center [269, 209] width 132 height 57
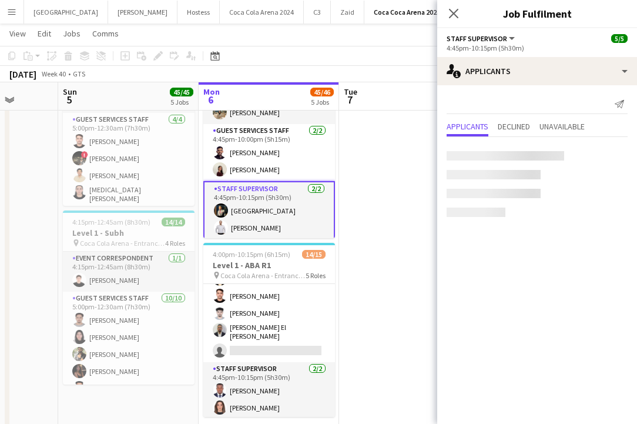
scroll to position [0, 0]
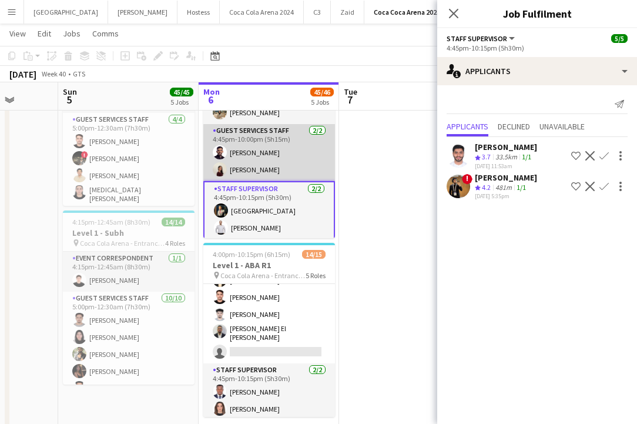
click at [279, 166] on app-card-role "Guest Services Staff [DATE] 4:45pm-10:00pm (5h15m) [PERSON_NAME] [PERSON_NAME]" at bounding box center [269, 152] width 132 height 57
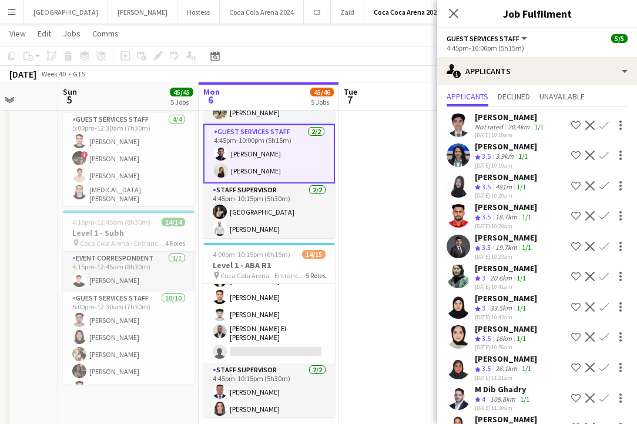
scroll to position [31, 0]
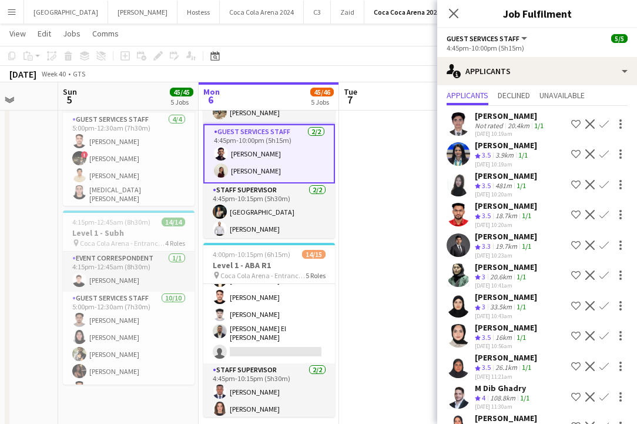
click at [459, 207] on app-user-avatar at bounding box center [459, 215] width 24 height 24
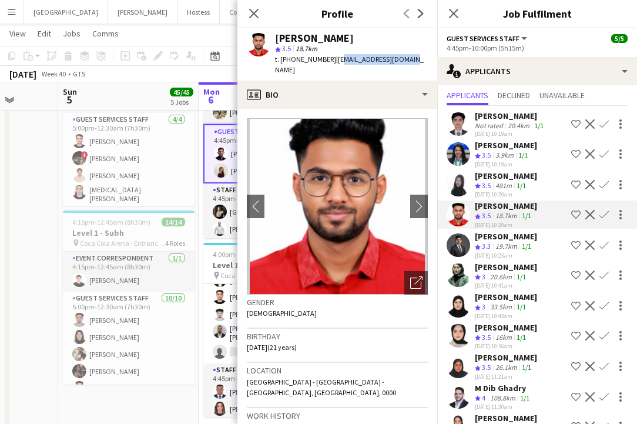
drag, startPoint x: 332, startPoint y: 61, endPoint x: 404, endPoint y: 59, distance: 72.3
click at [404, 59] on div "[PERSON_NAME] star 3.5 18.7km t. [PHONE_NUMBER] | [EMAIL_ADDRESS][DOMAIN_NAME]" at bounding box center [337, 54] width 200 height 52
drag, startPoint x: 329, startPoint y: 61, endPoint x: 408, endPoint y: 58, distance: 79.4
click at [408, 58] on div "[PERSON_NAME] star 3.5 18.7km t. [PHONE_NUMBER] | [EMAIL_ADDRESS][DOMAIN_NAME]" at bounding box center [337, 54] width 200 height 52
copy span "[EMAIL_ADDRESS][DOMAIN_NAME]"
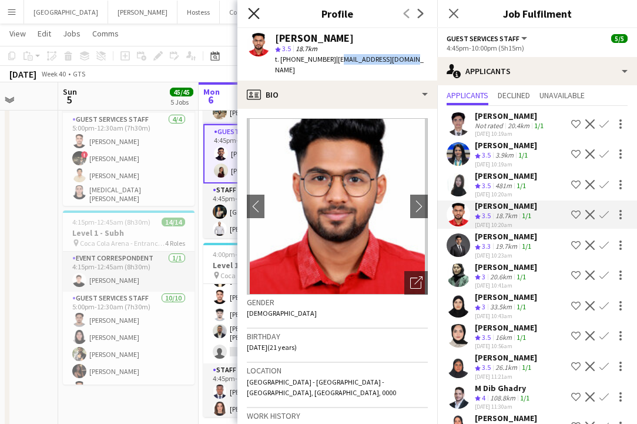
click at [257, 14] on icon "Close pop-in" at bounding box center [253, 13] width 11 height 11
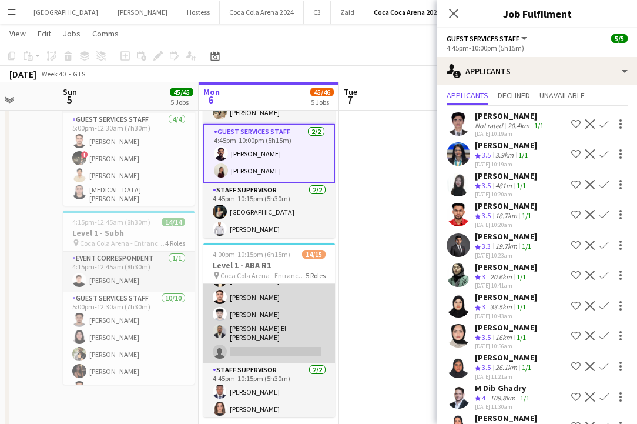
click at [278, 326] on app-card-role "Guest Services Staff 49A [DATE] 4:45pm-10:00pm (5h15m) Sudarshan [PERSON_NAME] …" at bounding box center [269, 264] width 132 height 197
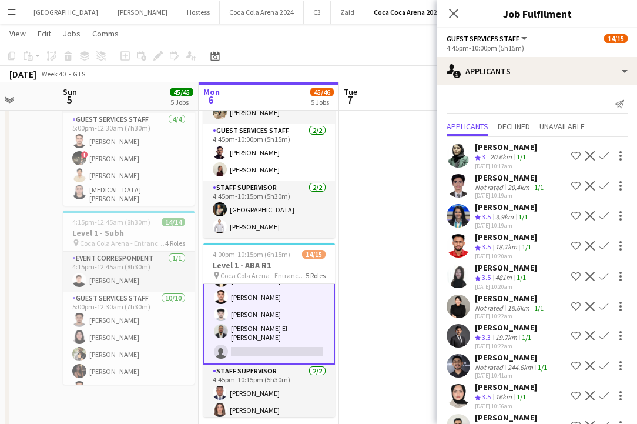
click at [299, 340] on app-card-role "Guest Services Staff 49A [DATE] 4:45pm-10:00pm (5h15m) Sudarshan [PERSON_NAME] …" at bounding box center [269, 264] width 132 height 199
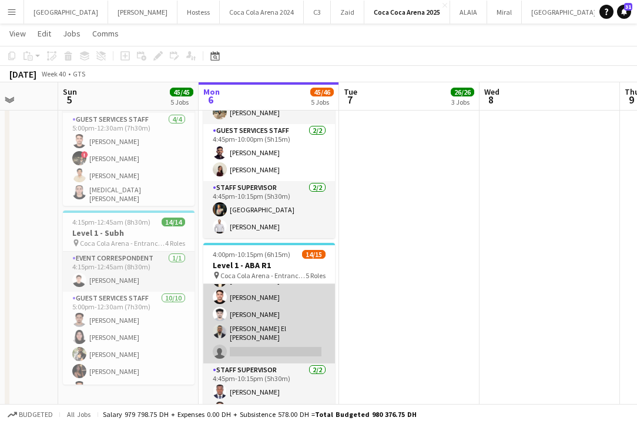
click at [293, 350] on app-card-role "Guest Services Staff 49A [DATE] 4:45pm-10:00pm (5h15m) Sudarshan [PERSON_NAME] …" at bounding box center [269, 264] width 132 height 197
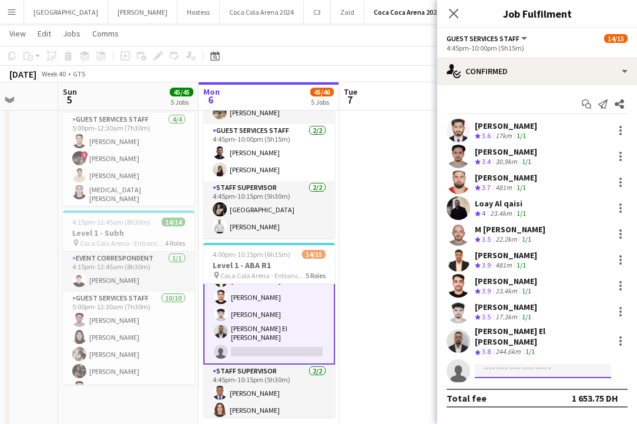
click at [500, 364] on input at bounding box center [543, 371] width 136 height 14
paste input "**********"
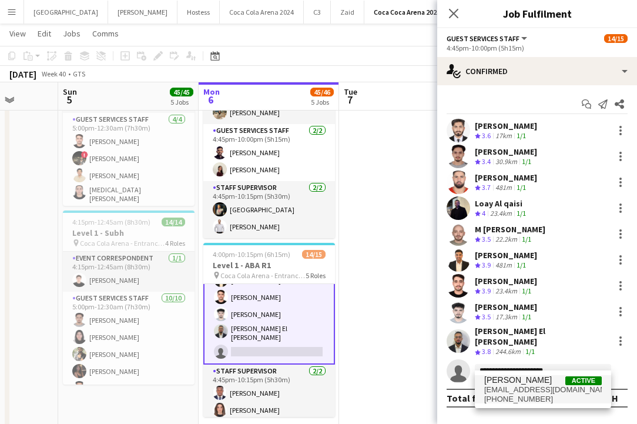
type input "**********"
click at [516, 384] on span "[PERSON_NAME]" at bounding box center [518, 380] width 68 height 10
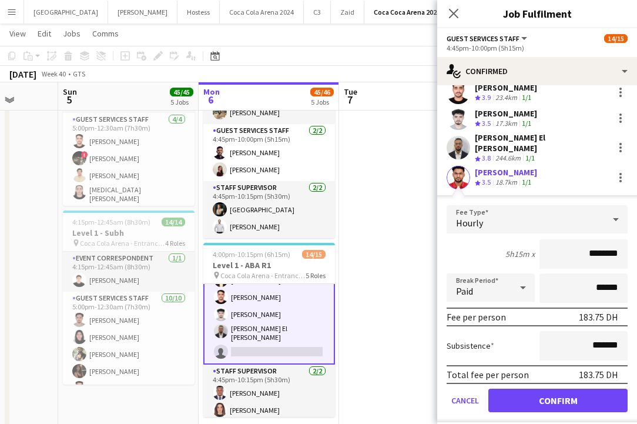
scroll to position [218, 0]
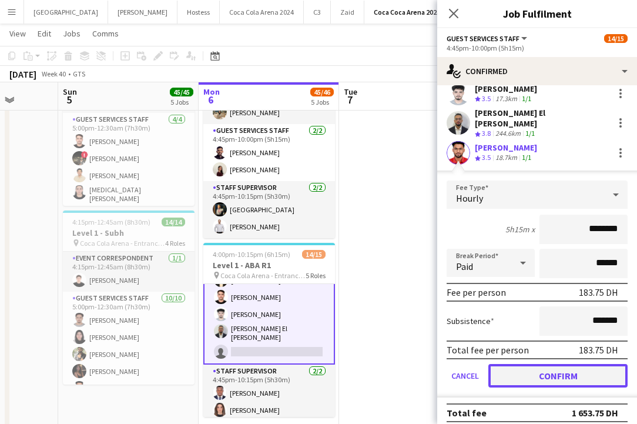
click at [570, 375] on button "Confirm" at bounding box center [557, 376] width 139 height 24
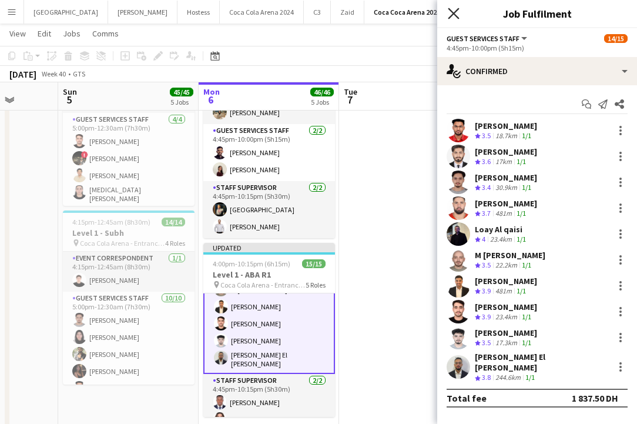
click at [456, 15] on icon "Close pop-in" at bounding box center [453, 13] width 11 height 11
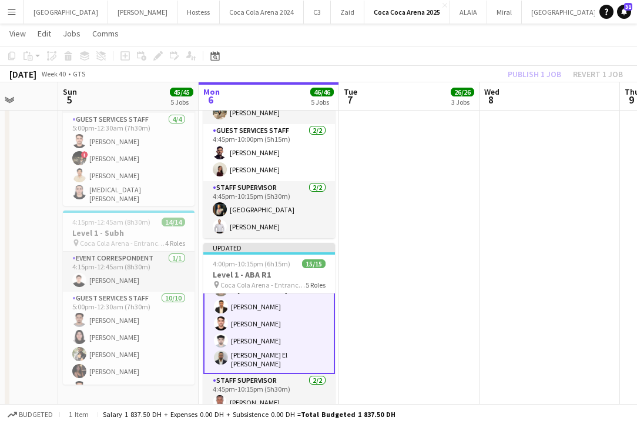
click at [514, 71] on div "Publish 1 job Revert 1 job" at bounding box center [565, 73] width 143 height 15
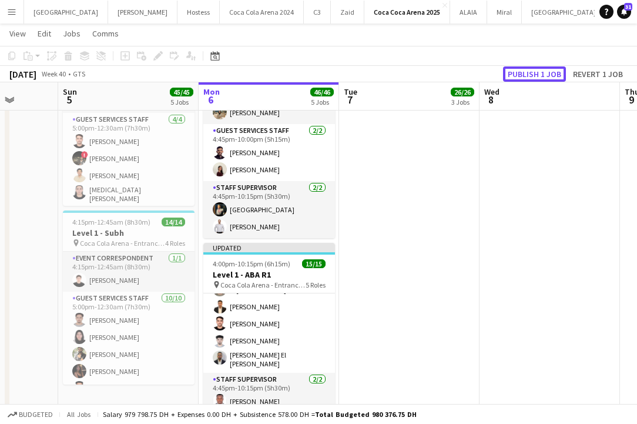
click at [514, 71] on button "Publish 1 job" at bounding box center [534, 73] width 63 height 15
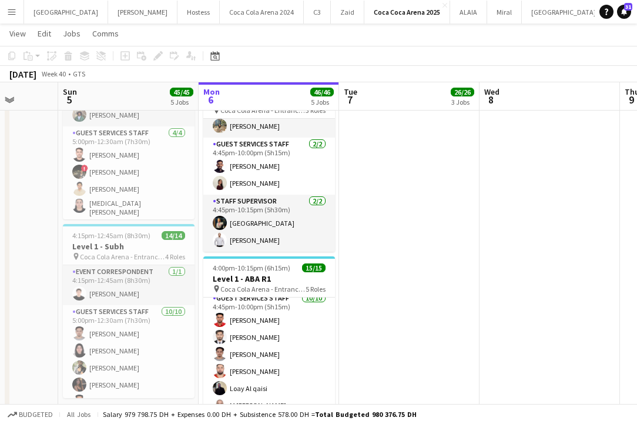
scroll to position [122, 0]
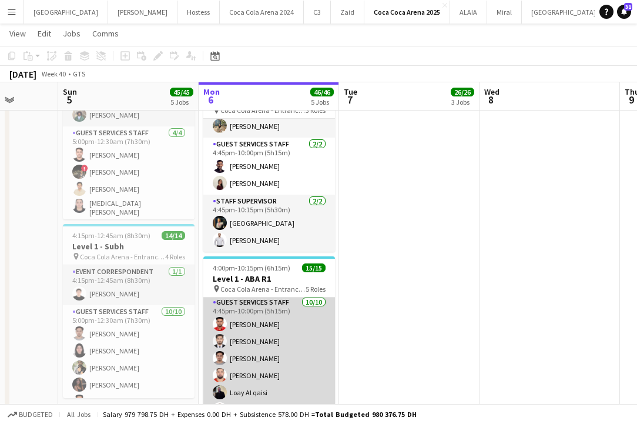
click at [250, 321] on app-card-role "Guest Services Staff [DATE] 4:45pm-10:00pm (5h15m) [PERSON_NAME] Sudarshan [PER…" at bounding box center [269, 394] width 132 height 197
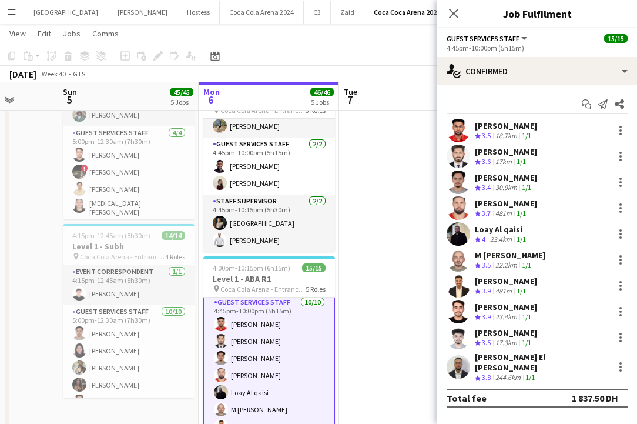
click at [454, 137] on app-user-avatar at bounding box center [459, 131] width 24 height 24
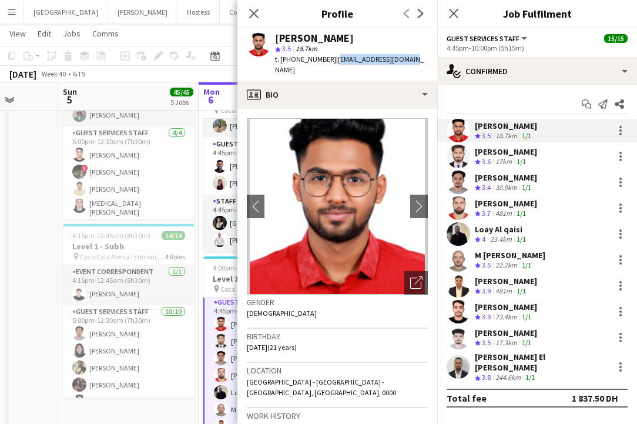
drag, startPoint x: 331, startPoint y: 59, endPoint x: 416, endPoint y: 58, distance: 84.6
click at [416, 58] on app-profile-header "[PERSON_NAME] star 3.5 18.7km t. [PHONE_NUMBER] | [EMAIL_ADDRESS][DOMAIN_NAME]" at bounding box center [337, 54] width 200 height 52
copy span "[EMAIL_ADDRESS][DOMAIN_NAME]"
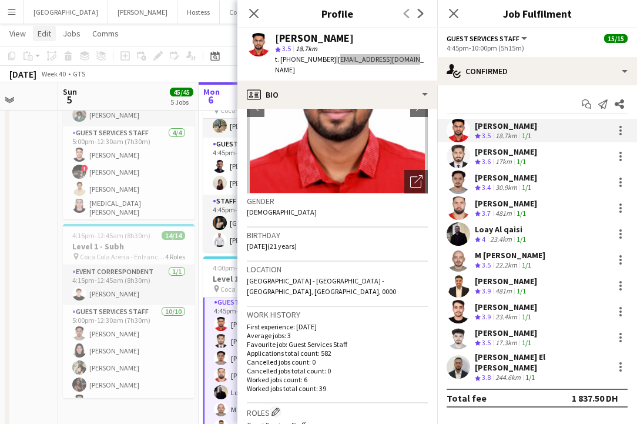
scroll to position [0, 0]
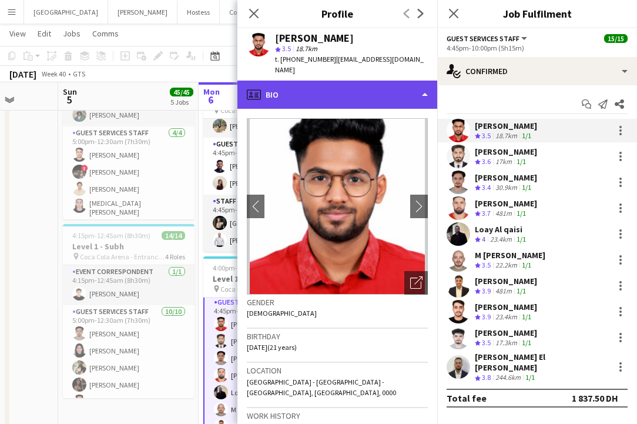
click at [324, 85] on div "profile Bio" at bounding box center [337, 94] width 200 height 28
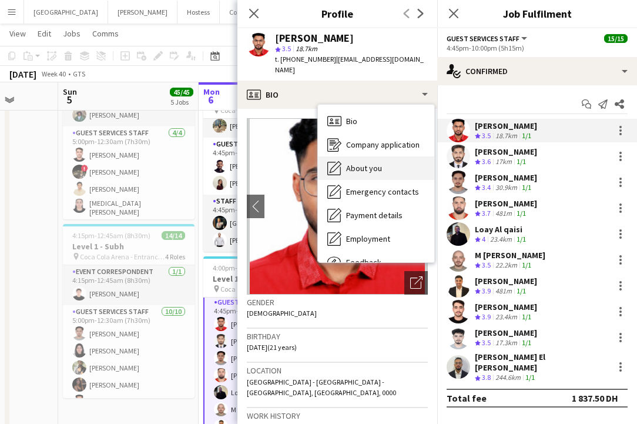
click at [363, 163] on span "About you" at bounding box center [364, 168] width 36 height 11
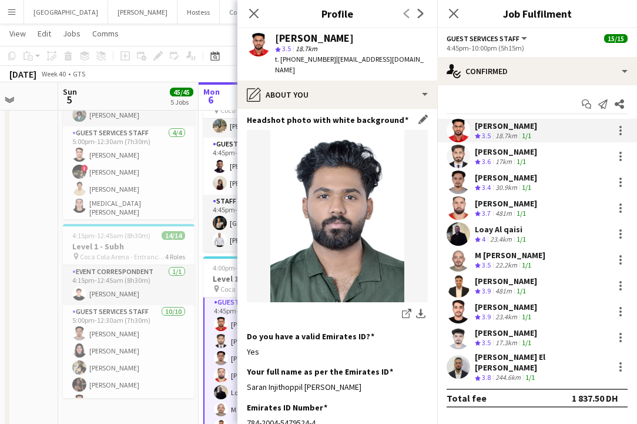
scroll to position [200, 0]
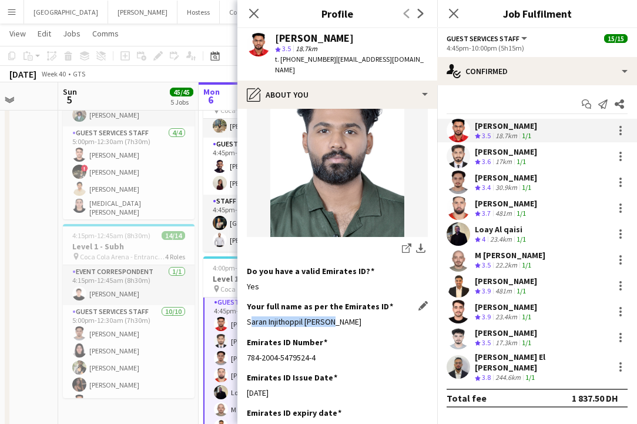
drag, startPoint x: 244, startPoint y: 307, endPoint x: 365, endPoint y: 319, distance: 121.7
click at [365, 319] on app-section-data-types "Bio Edit this field Passionate and driven freelancer who is eager to find new a…" at bounding box center [337, 266] width 200 height 315
copy div "Saran Injithoppil [PERSON_NAME]"
click at [253, 16] on icon "Close pop-in" at bounding box center [253, 13] width 11 height 11
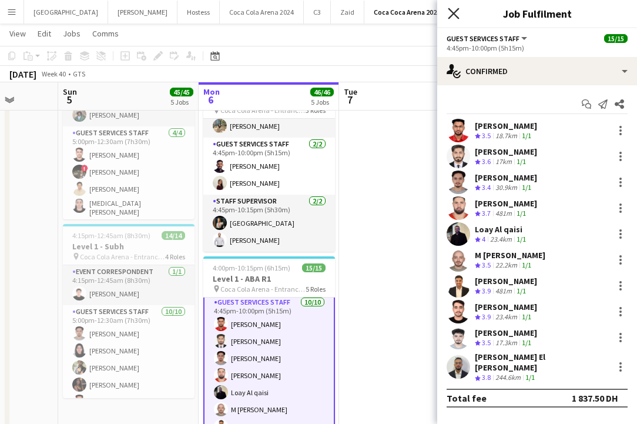
click at [449, 18] on icon at bounding box center [453, 13] width 11 height 11
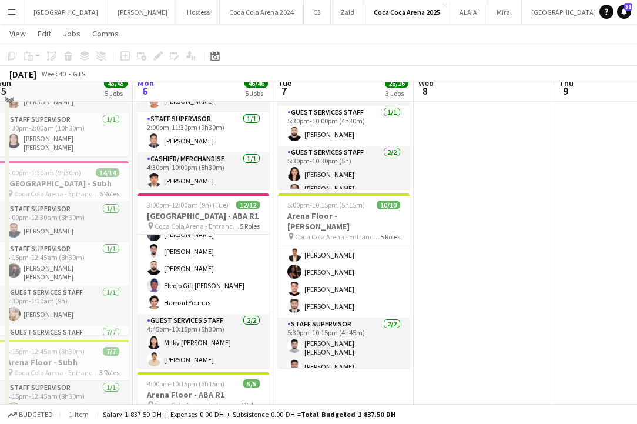
scroll to position [298, 0]
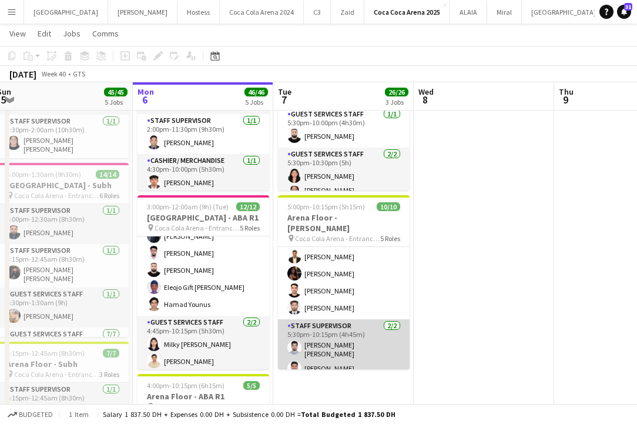
click at [345, 351] on app-card-role "Staff Supervisor [DATE] 5:30pm-10:15pm (4h45m) [PERSON_NAME] Hammam [PERSON_NAM…" at bounding box center [344, 349] width 132 height 61
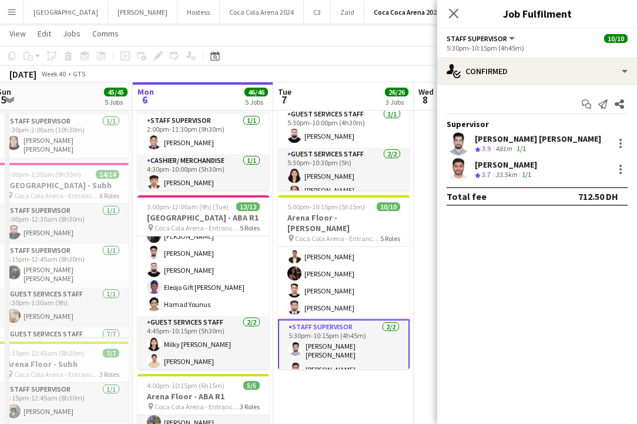
scroll to position [237, 0]
click at [452, 14] on icon at bounding box center [453, 13] width 11 height 11
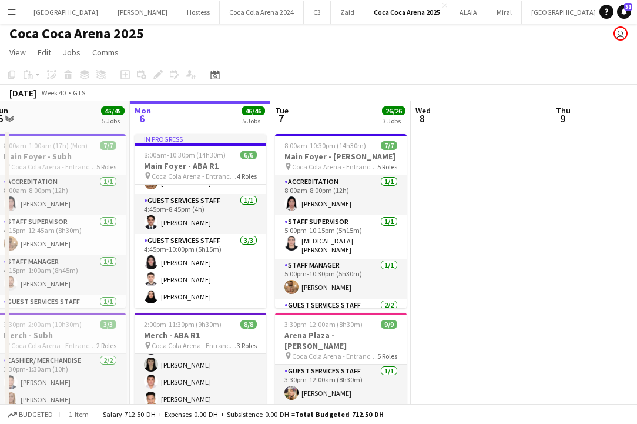
scroll to position [14, 0]
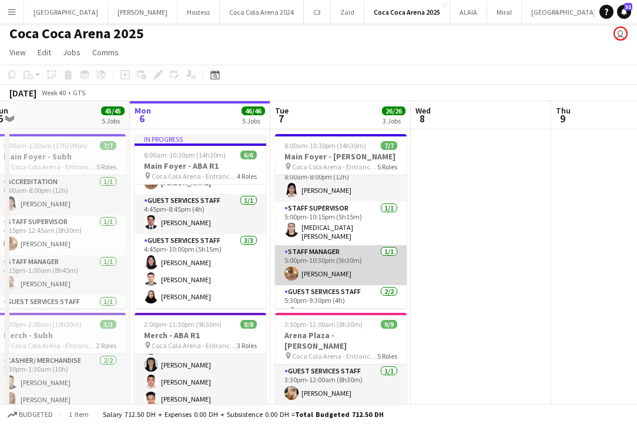
click at [357, 256] on app-card-role "Staff Manager [DATE] 5:00pm-10:30pm (5h30m) [PERSON_NAME]" at bounding box center [341, 265] width 132 height 40
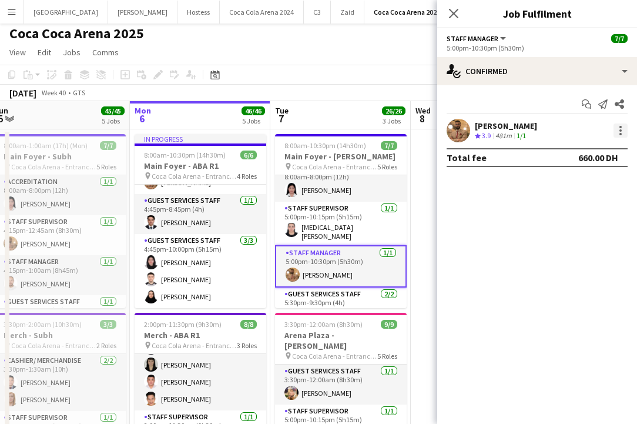
click at [619, 130] on div at bounding box center [620, 130] width 2 height 2
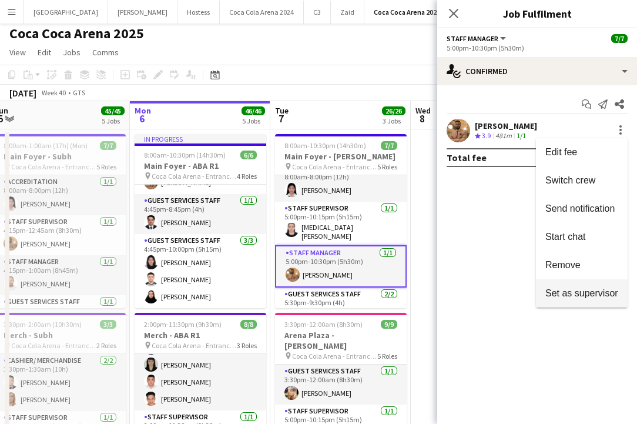
click at [575, 293] on span "Set as supervisor" at bounding box center [581, 293] width 73 height 10
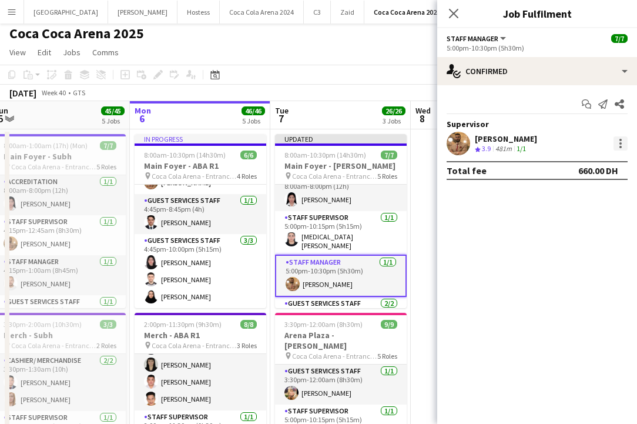
click at [618, 141] on div at bounding box center [620, 143] width 14 height 14
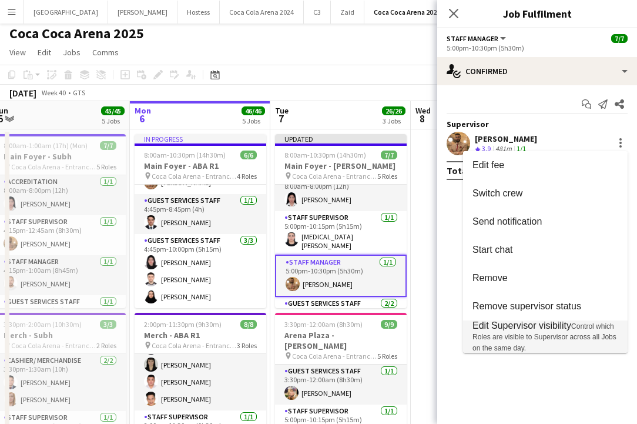
click at [558, 321] on span "Edit Supervisor visibility" at bounding box center [521, 325] width 99 height 10
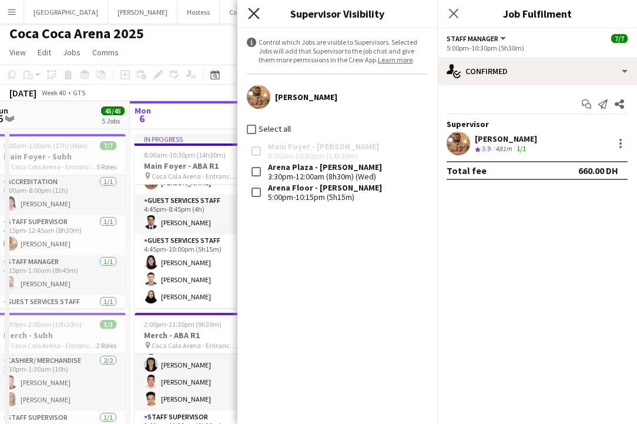
click at [254, 15] on icon "Close pop-in" at bounding box center [253, 13] width 11 height 11
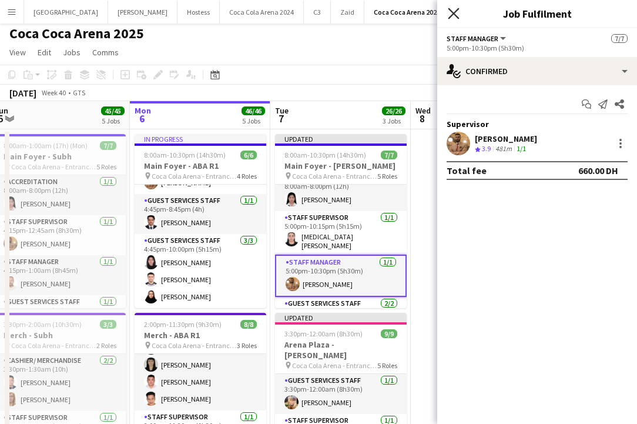
click at [454, 11] on icon "Close pop-in" at bounding box center [453, 13] width 11 height 11
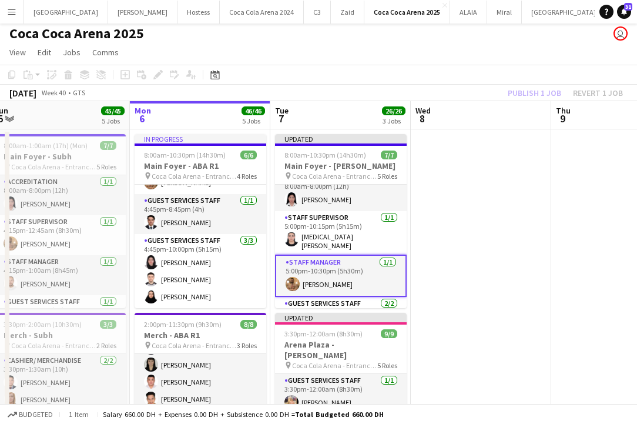
click at [541, 96] on div "Publish 1 job Revert 1 job" at bounding box center [565, 92] width 143 height 15
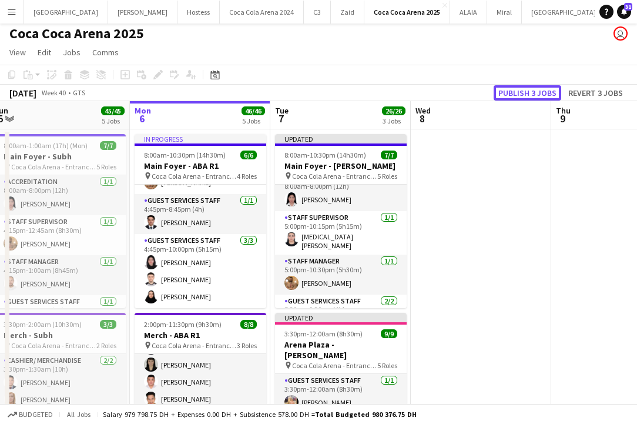
click at [541, 96] on button "Publish 3 jobs" at bounding box center [528, 92] width 68 height 15
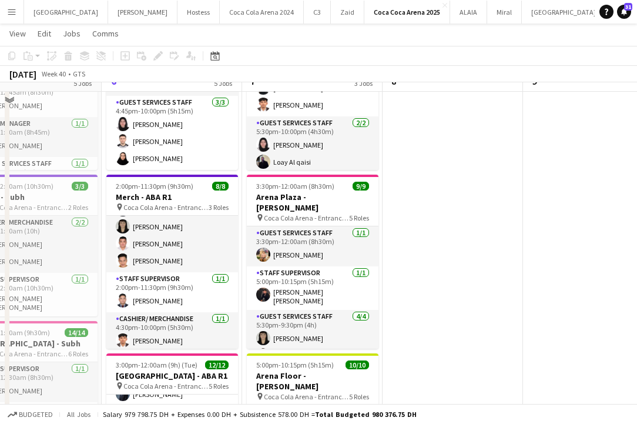
scroll to position [0, 0]
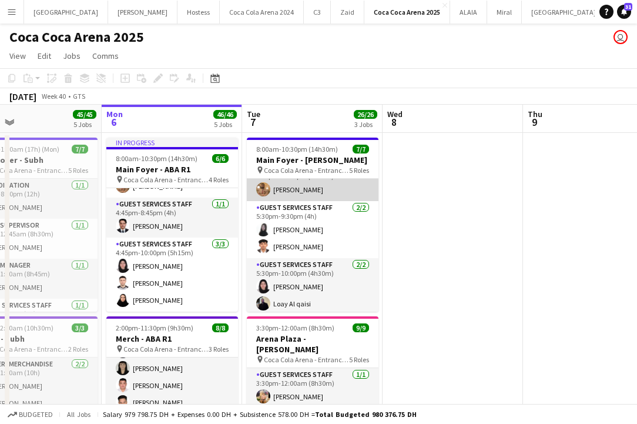
click at [305, 189] on app-card-role "Staff Manager [DATE] 5:00pm-10:30pm (5h30m) [PERSON_NAME]" at bounding box center [313, 181] width 132 height 40
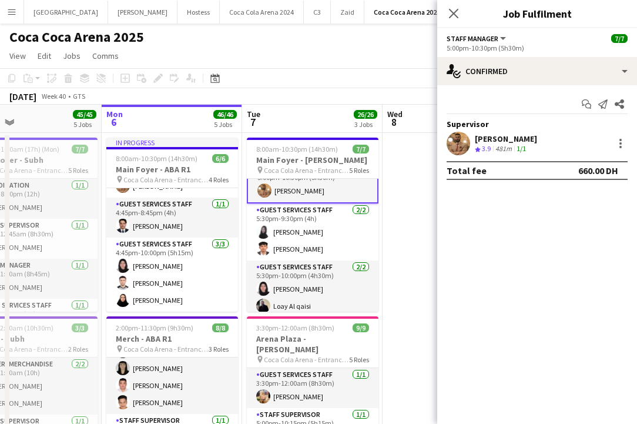
scroll to position [102, 0]
click at [462, 144] on app-user-avatar at bounding box center [459, 144] width 24 height 24
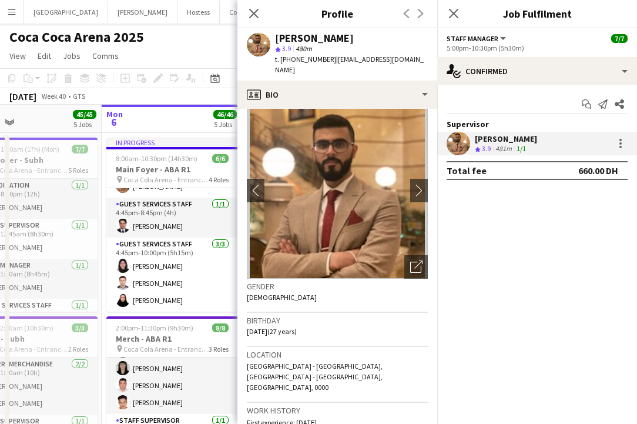
scroll to position [0, 0]
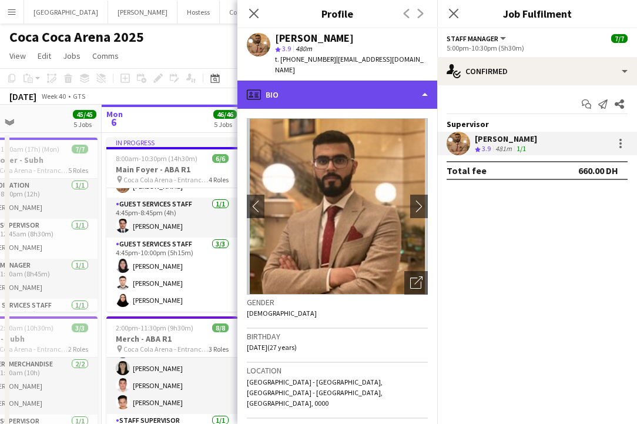
click at [352, 93] on div "profile Bio" at bounding box center [337, 94] width 200 height 28
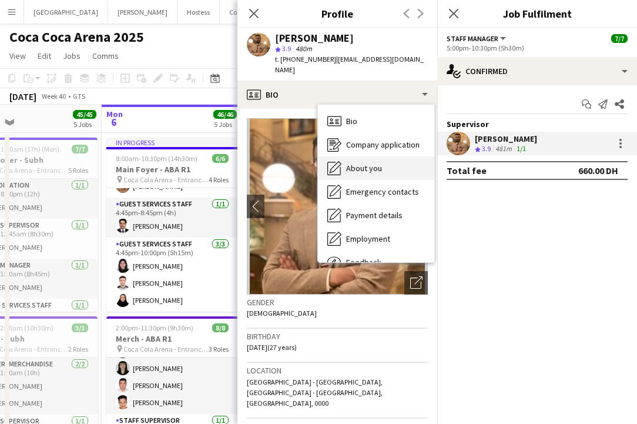
click at [380, 169] on span "About you" at bounding box center [364, 168] width 36 height 11
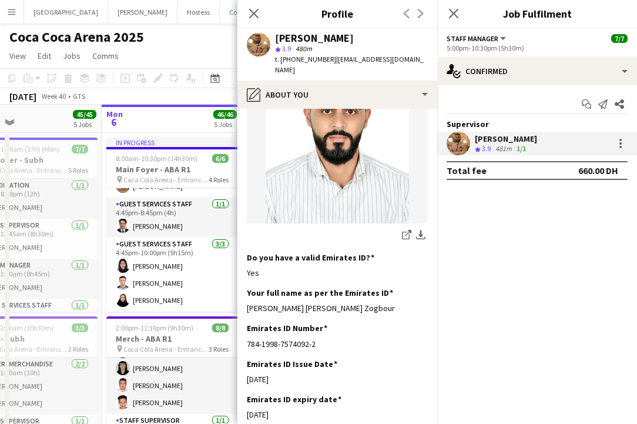
scroll to position [310, 0]
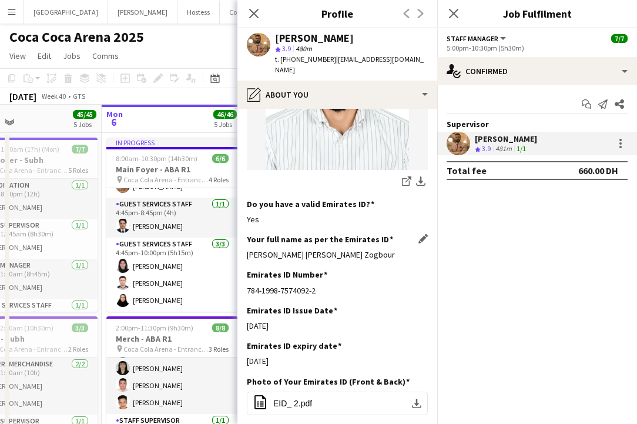
drag, startPoint x: 244, startPoint y: 244, endPoint x: 422, endPoint y: 244, distance: 178.0
click at [422, 244] on app-section-data-types "Bio Edit this field With six years of active involvement as an Event Manager, w…" at bounding box center [337, 266] width 200 height 315
copy div "[PERSON_NAME] [PERSON_NAME] Zogbour"
